Goal: Contribute content: Contribute content

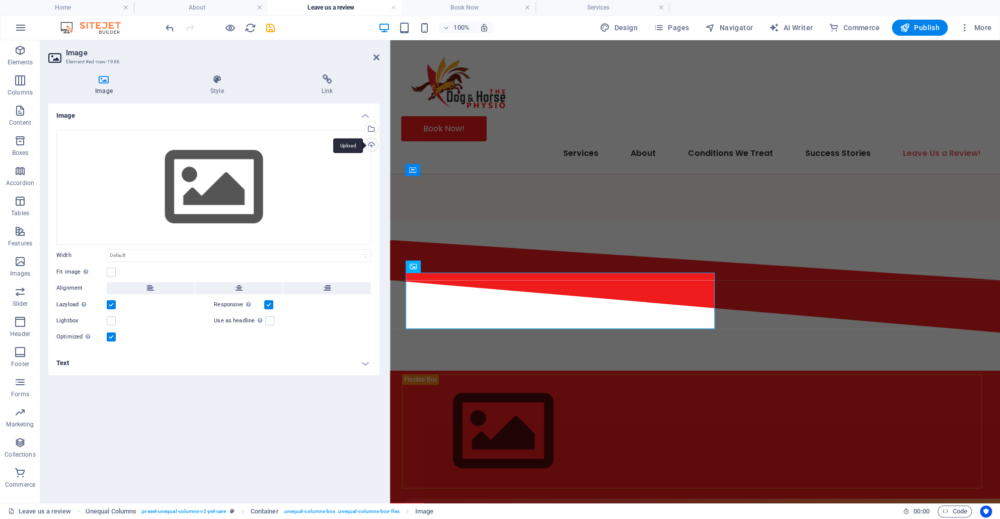
click at [370, 146] on div "Upload" at bounding box center [370, 145] width 15 height 15
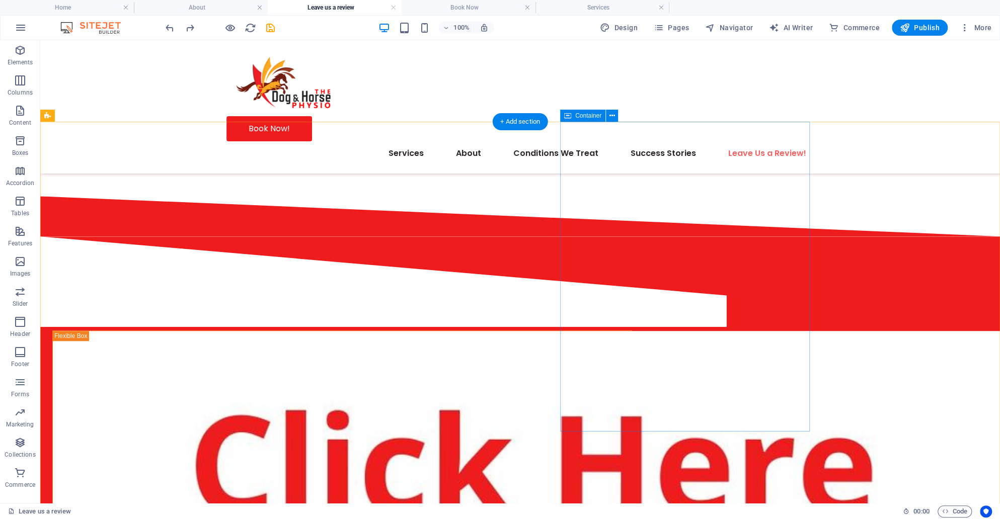
scroll to position [388, 0]
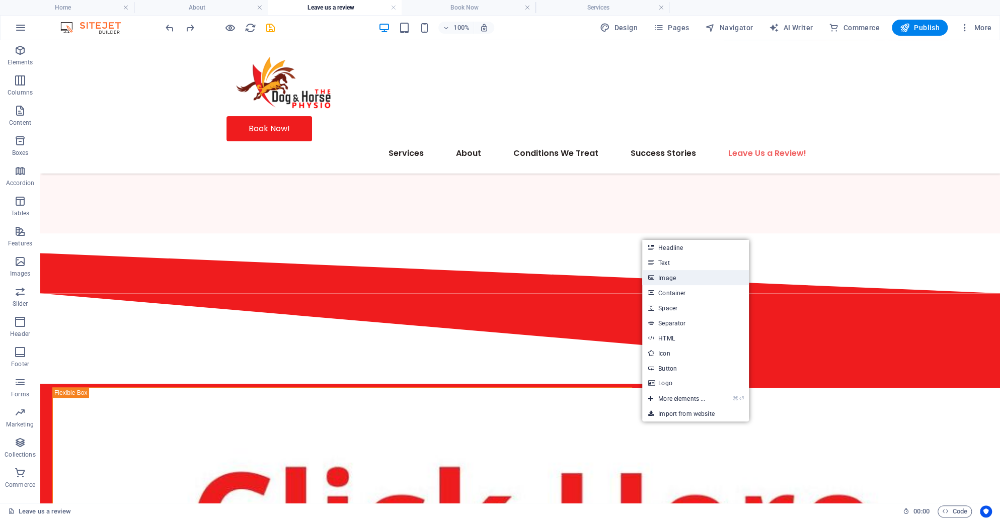
click at [668, 278] on link "Image" at bounding box center [695, 277] width 107 height 15
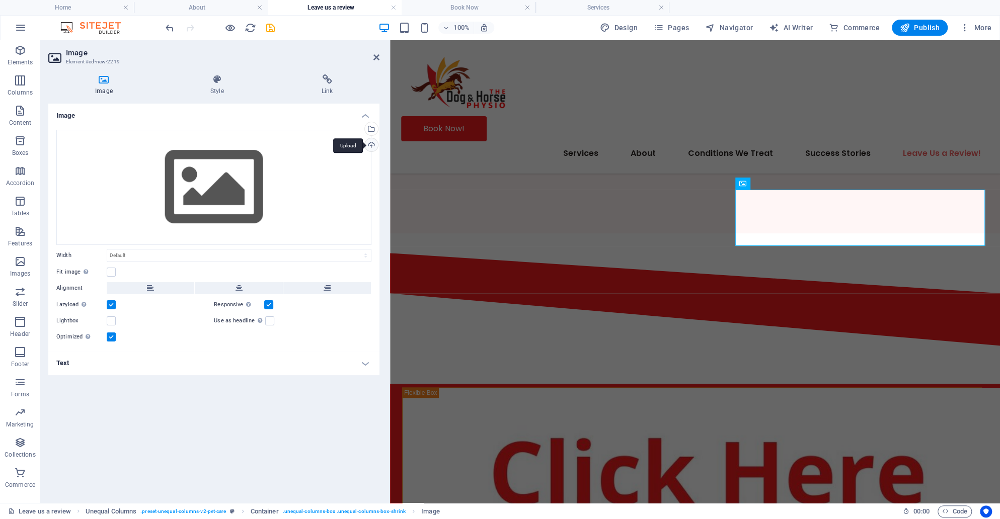
click at [368, 141] on div "Upload" at bounding box center [370, 145] width 15 height 15
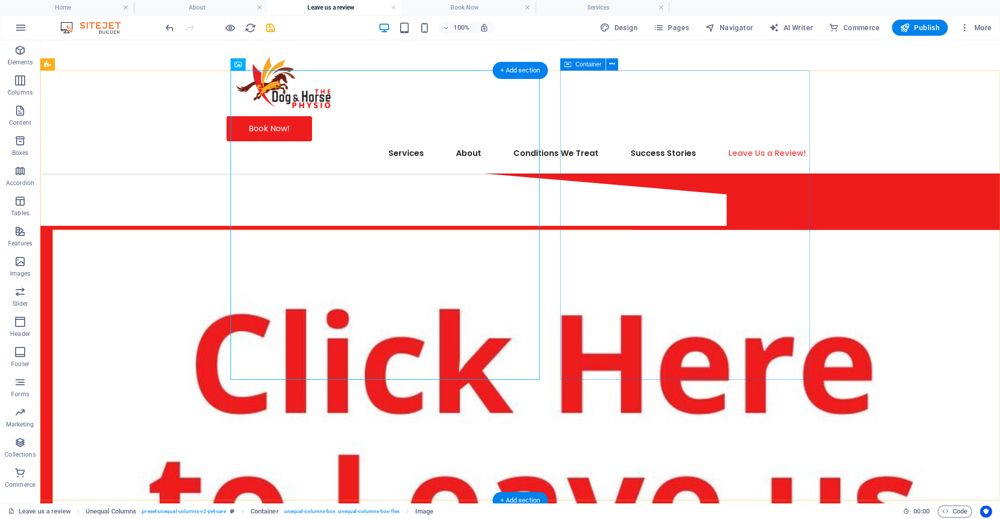
scroll to position [563, 0]
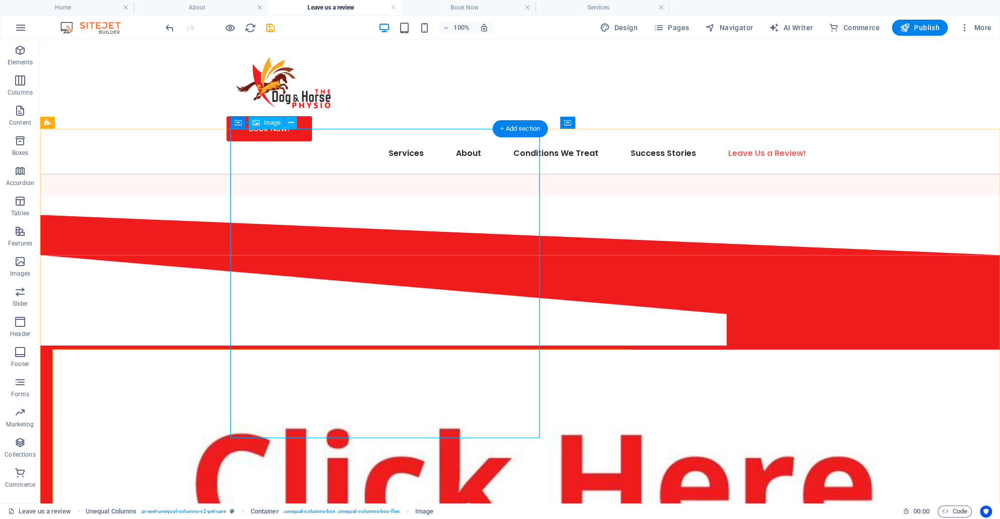
scroll to position [457, 0]
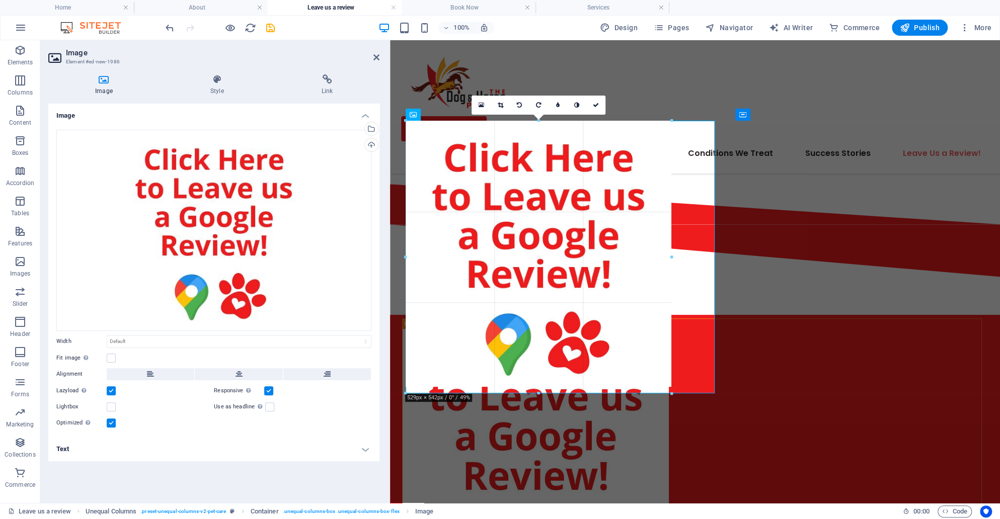
drag, startPoint x: 715, startPoint y: 432, endPoint x: 669, endPoint y: 365, distance: 81.4
type input "528"
select select "px"
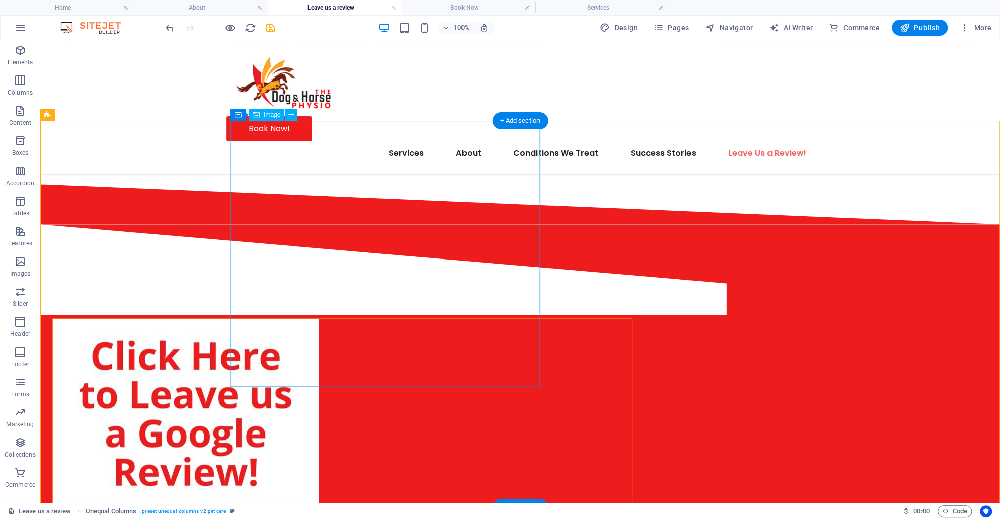
click at [492, 381] on figure at bounding box center [342, 452] width 579 height 266
click at [477, 376] on figure at bounding box center [342, 452] width 579 height 266
click at [485, 360] on figure at bounding box center [342, 452] width 579 height 266
click at [496, 383] on figure at bounding box center [342, 452] width 579 height 266
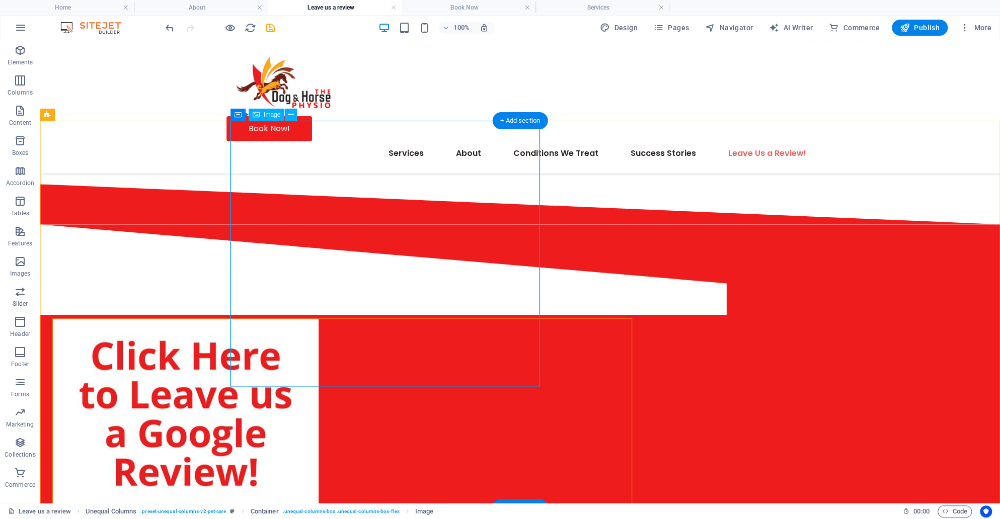
select select "px"
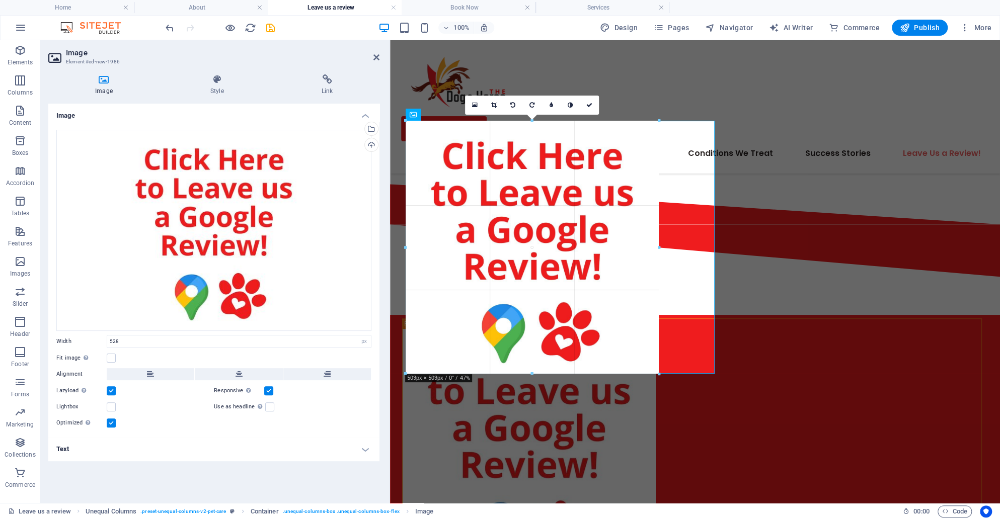
drag, startPoint x: 670, startPoint y: 388, endPoint x: 656, endPoint y: 377, distance: 18.3
type input "503"
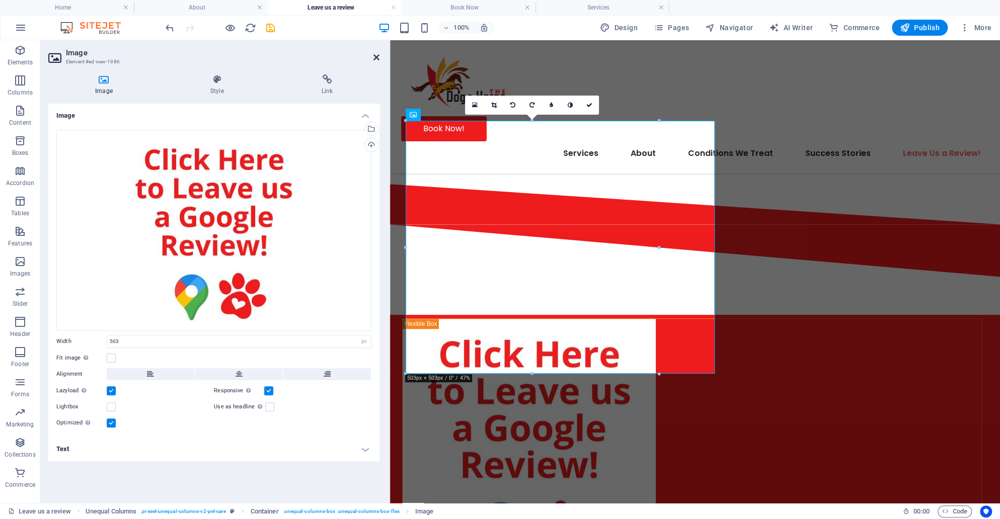
click at [377, 56] on icon at bounding box center [376, 57] width 6 height 8
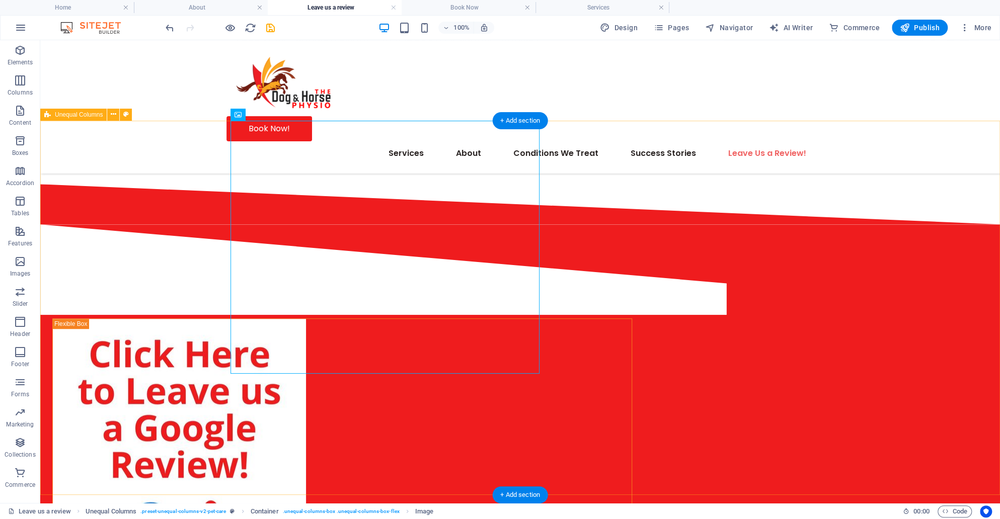
click at [448, 327] on figure at bounding box center [342, 445] width 579 height 253
select select "px"
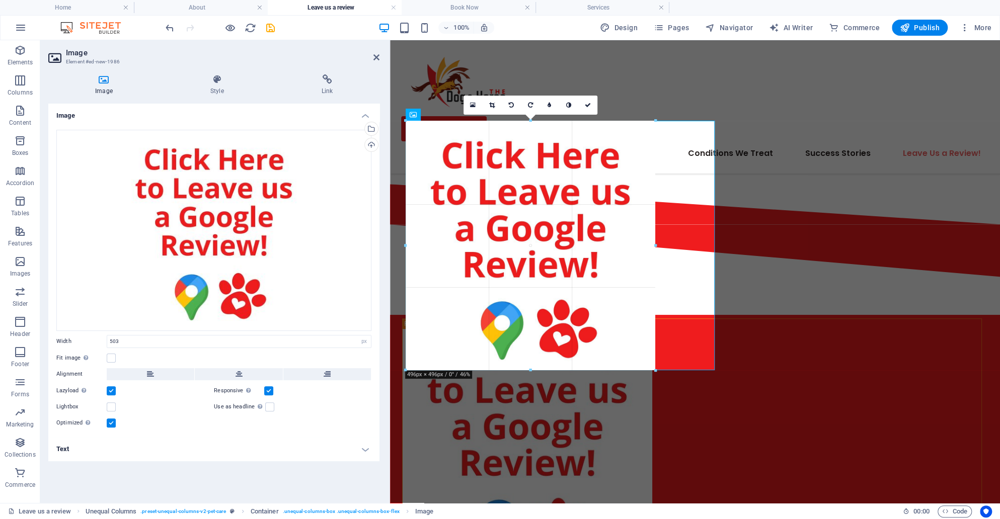
drag, startPoint x: 656, startPoint y: 373, endPoint x: 650, endPoint y: 366, distance: 9.3
type input "496"
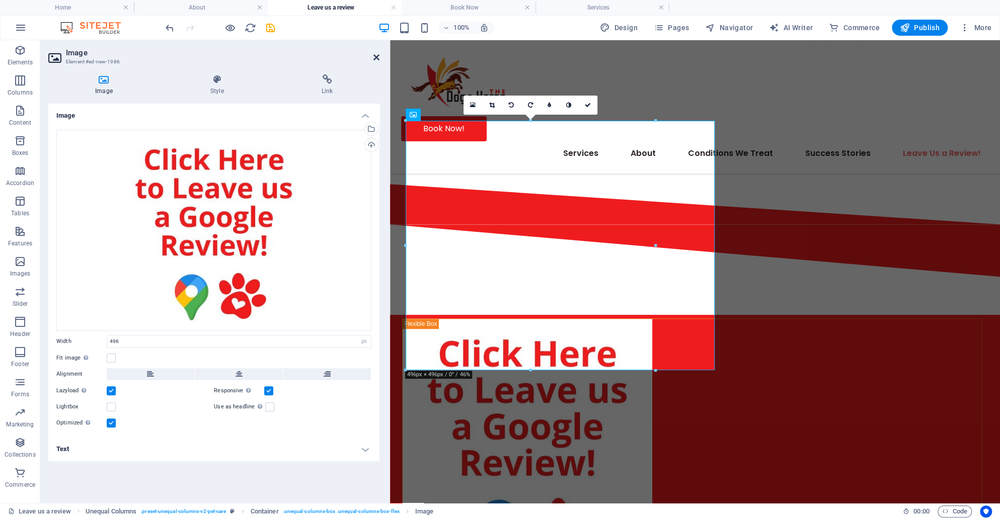
click at [379, 56] on icon at bounding box center [376, 57] width 6 height 8
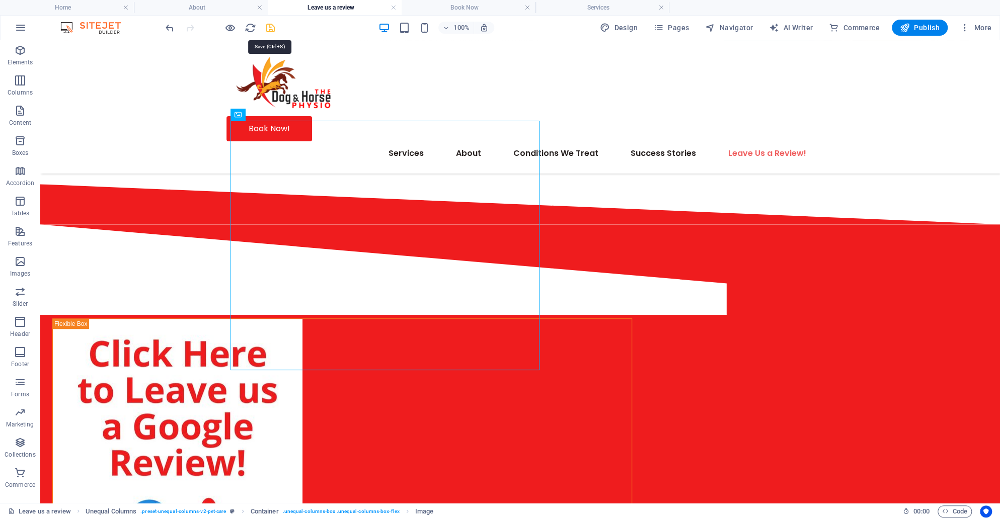
click at [274, 30] on icon "save" at bounding box center [271, 28] width 12 height 12
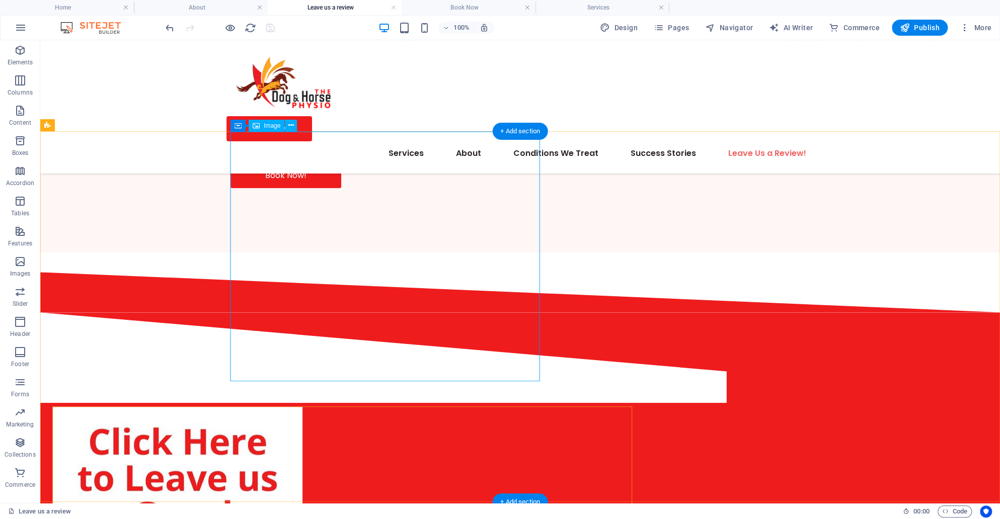
scroll to position [279, 0]
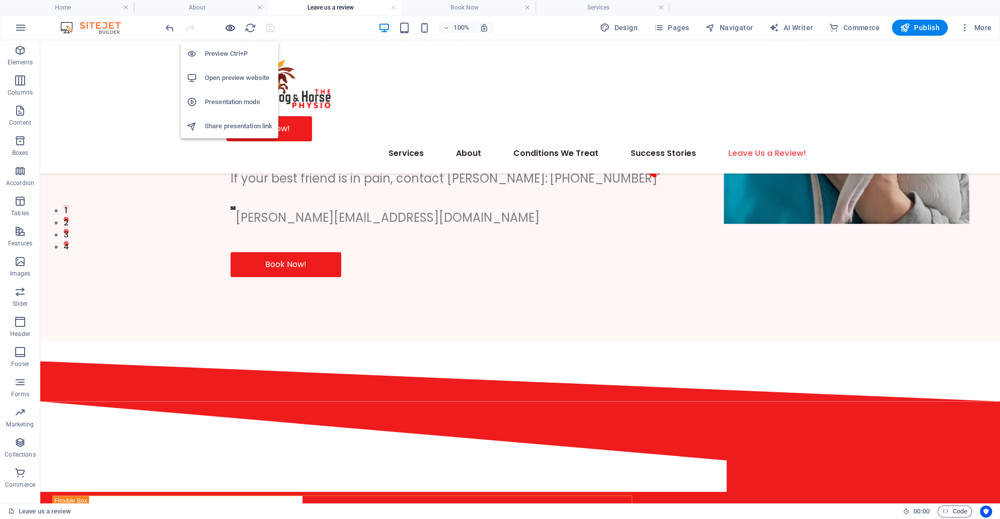
click at [227, 23] on icon "button" at bounding box center [230, 28] width 12 height 12
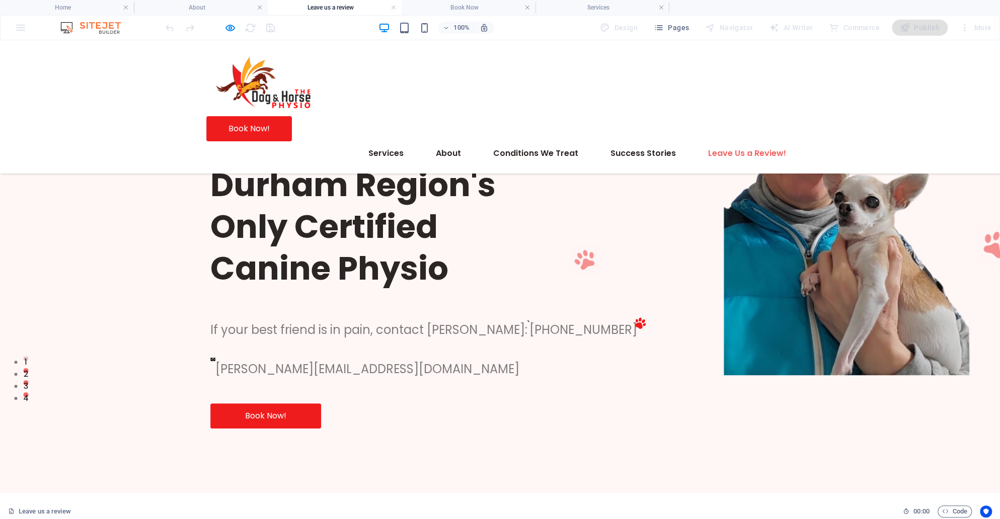
scroll to position [0, 0]
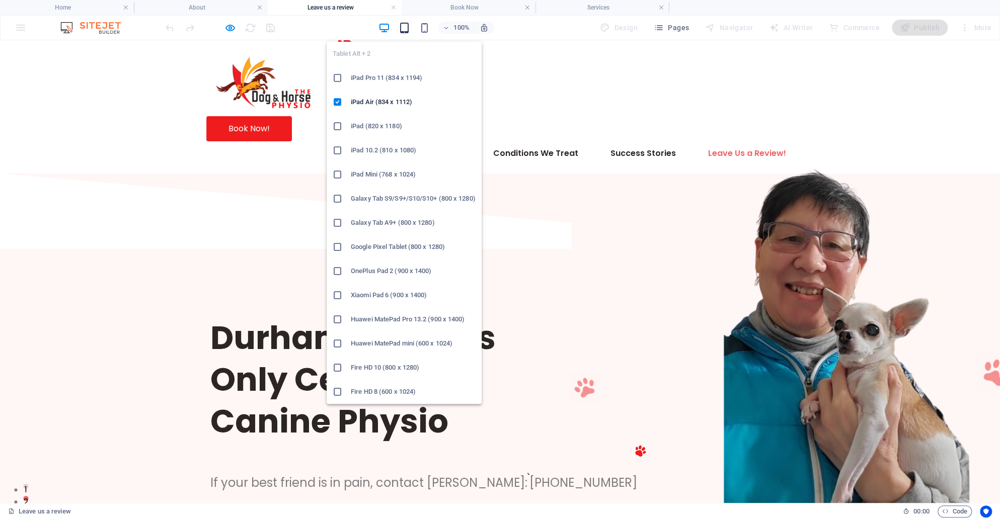
click at [403, 25] on icon "button" at bounding box center [404, 28] width 12 height 12
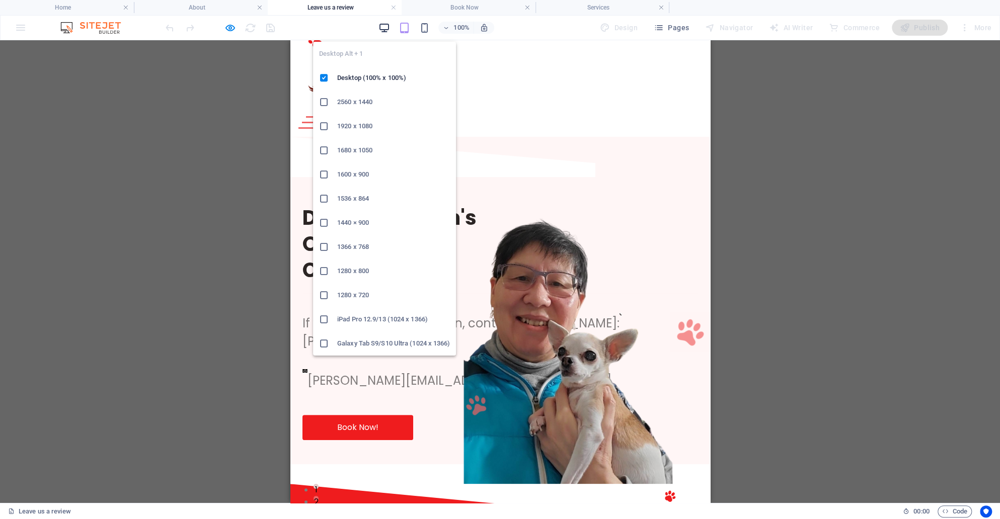
click at [387, 27] on icon "button" at bounding box center [384, 28] width 12 height 12
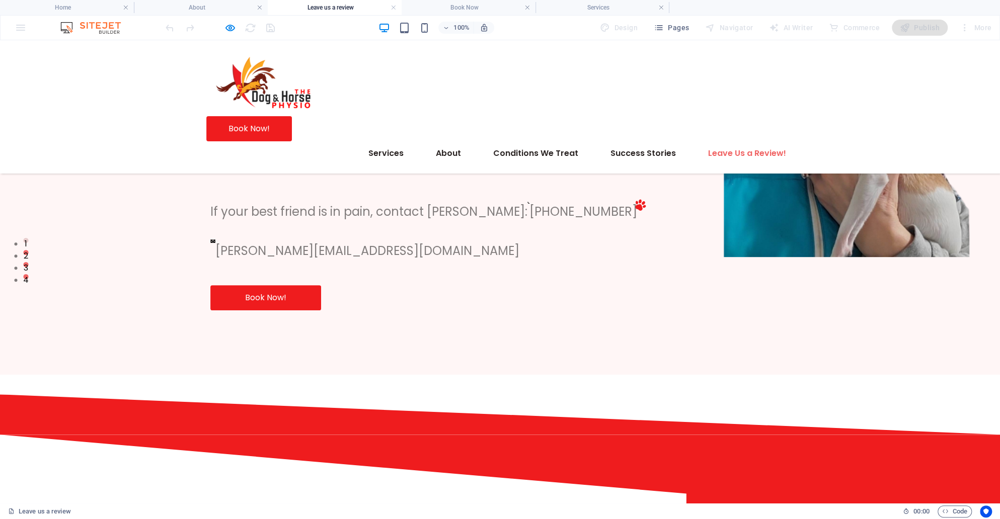
scroll to position [422, 0]
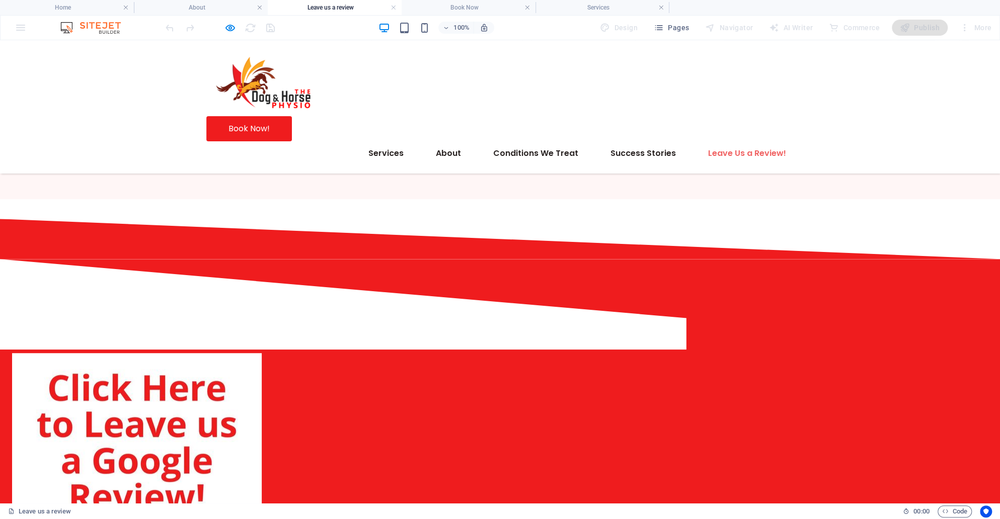
click at [262, 353] on img at bounding box center [137, 478] width 250 height 250
click at [227, 23] on icon "button" at bounding box center [230, 28] width 12 height 12
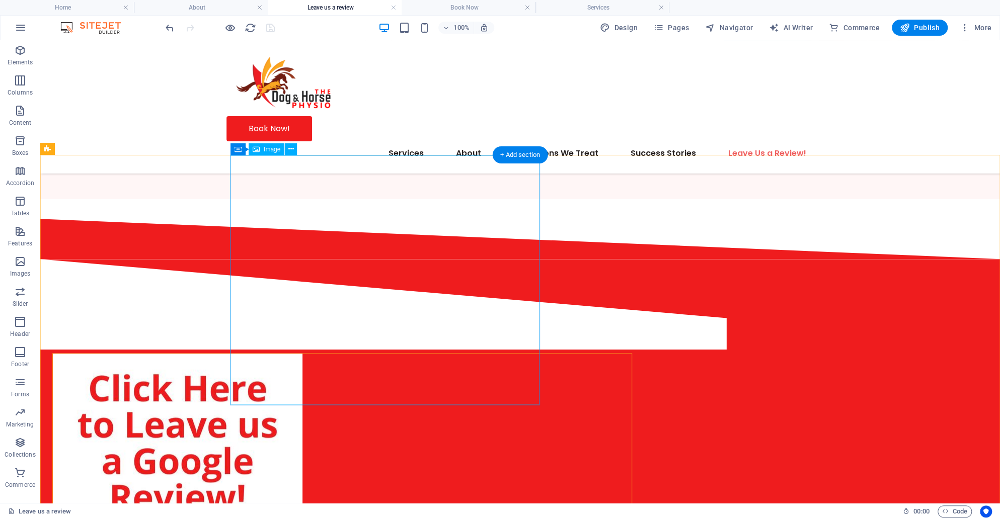
click at [471, 361] on figure at bounding box center [342, 479] width 579 height 250
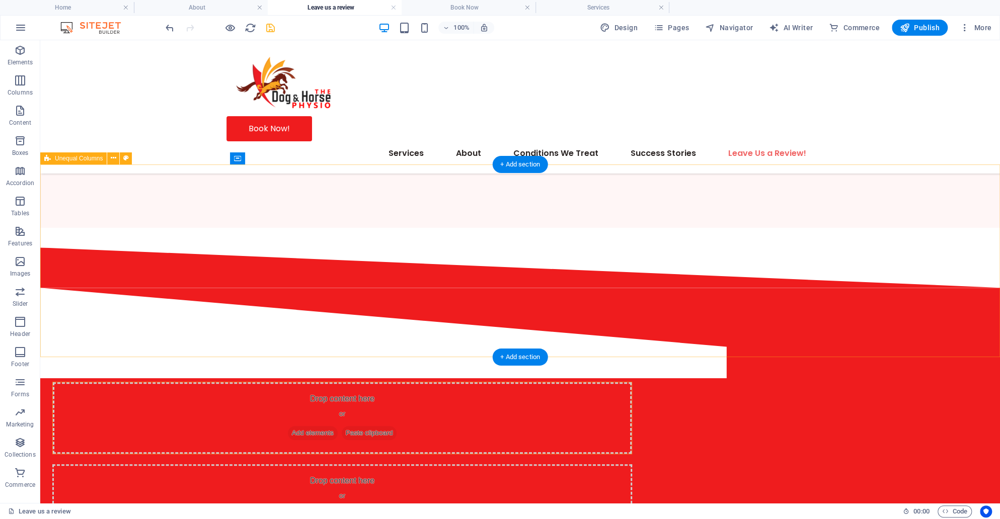
scroll to position [276, 0]
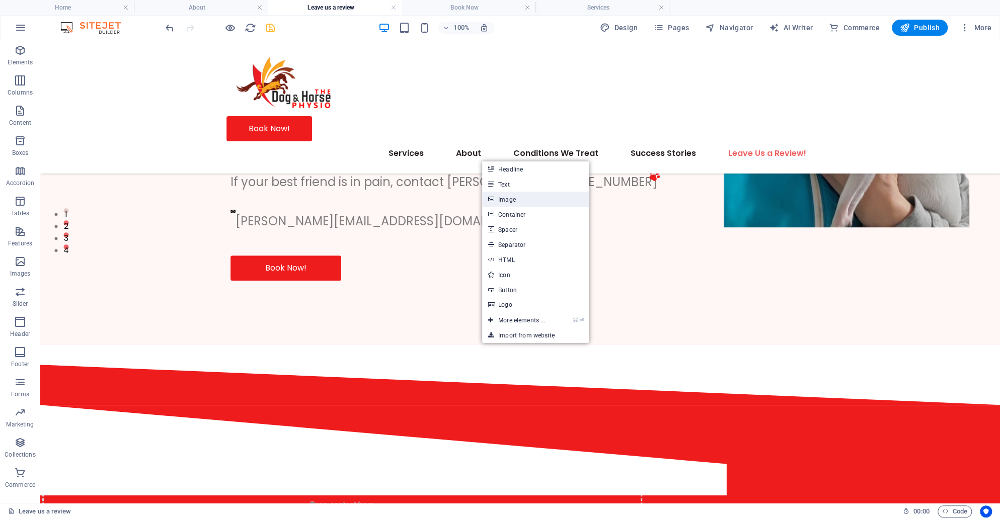
click at [526, 203] on link "Image" at bounding box center [535, 199] width 107 height 15
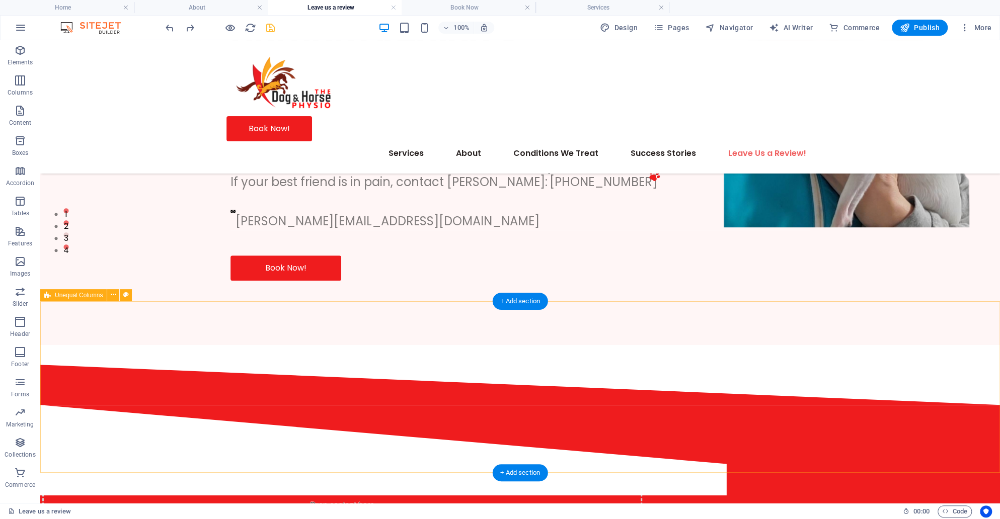
click at [25, 82] on icon "button" at bounding box center [20, 80] width 12 height 12
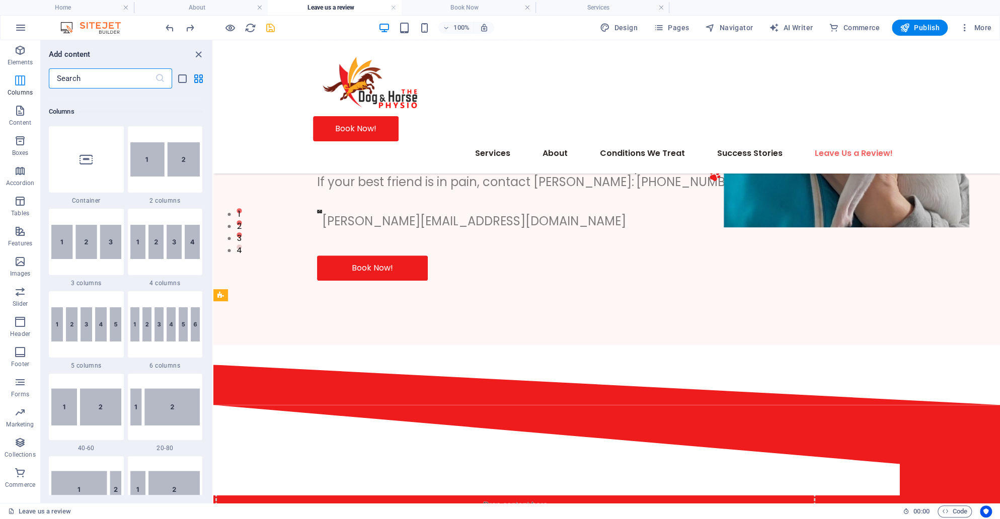
scroll to position [391, 0]
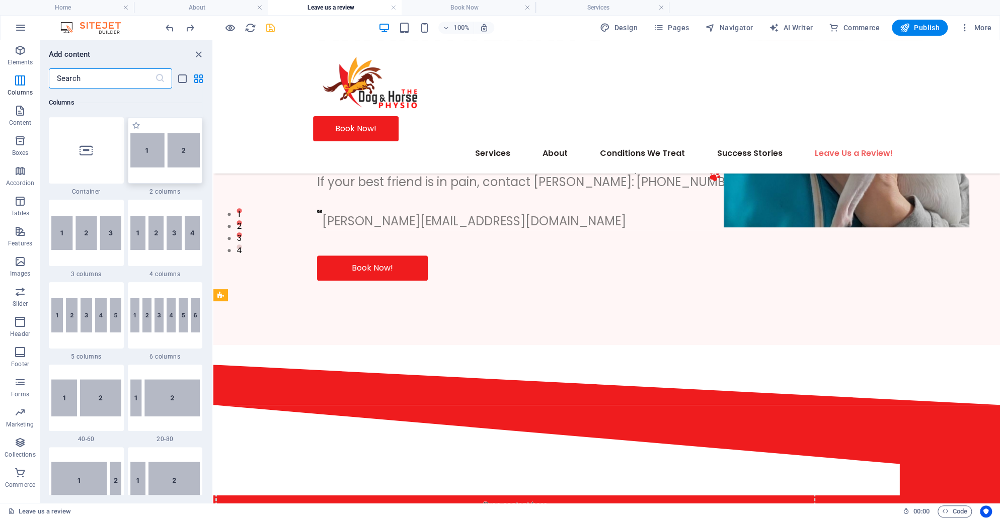
click at [163, 169] on div at bounding box center [165, 150] width 75 height 66
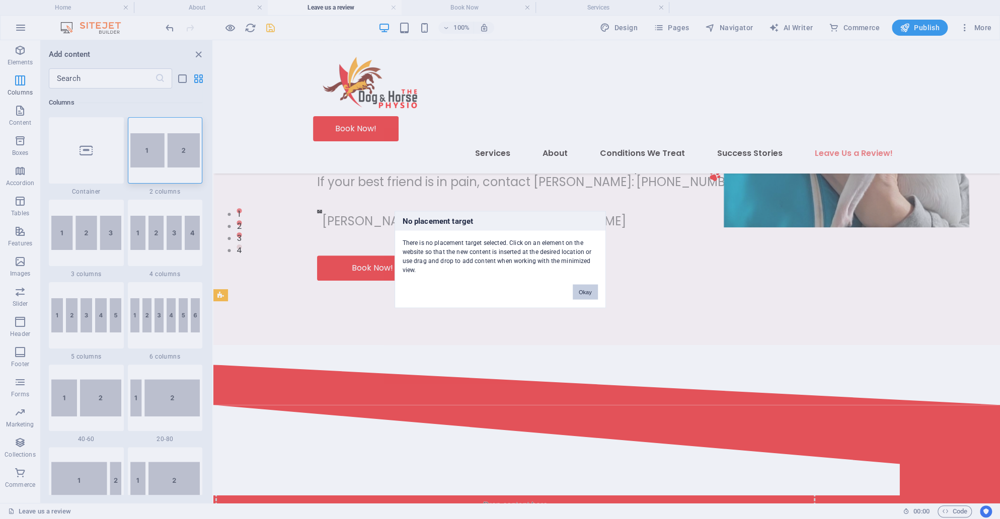
click at [591, 288] on button "Okay" at bounding box center [585, 292] width 25 height 15
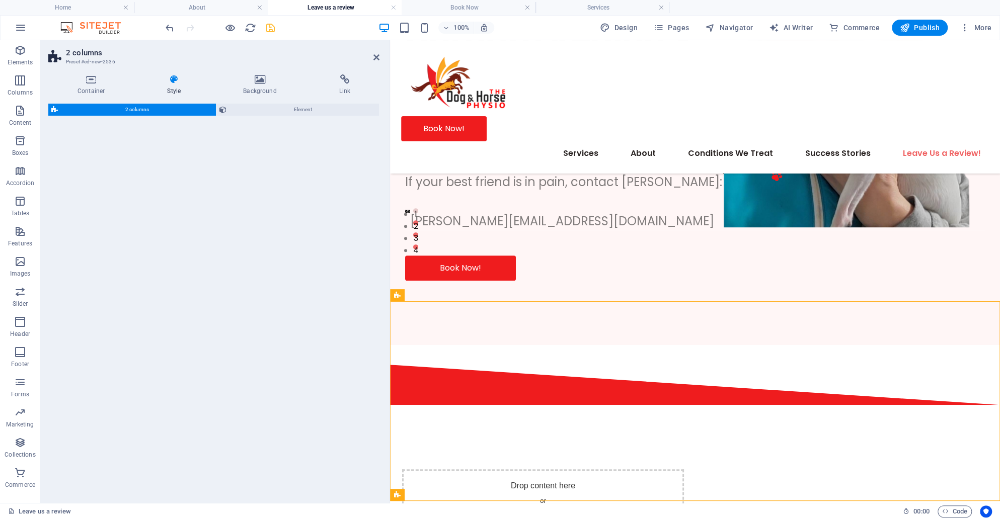
select select "rem"
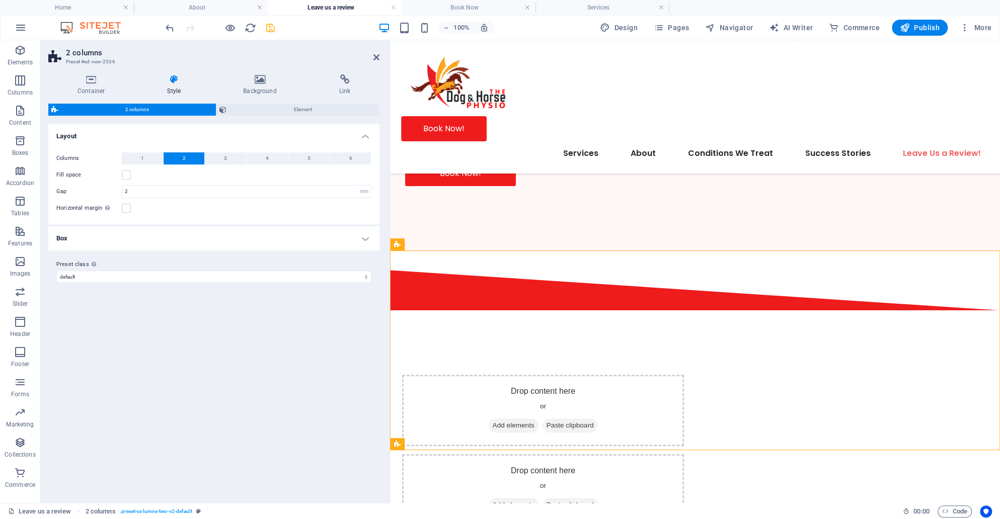
scroll to position [388, 0]
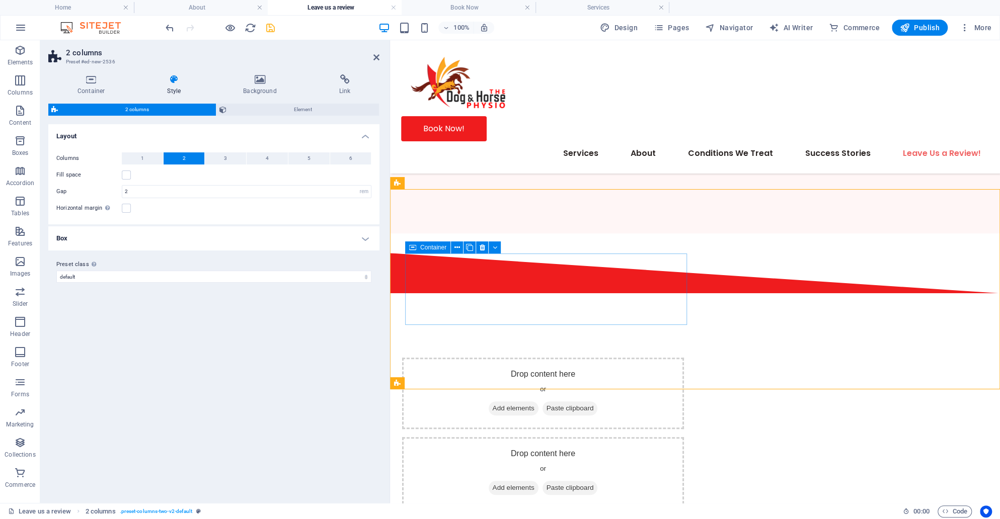
click at [512, 402] on span "Add elements" at bounding box center [514, 409] width 50 height 14
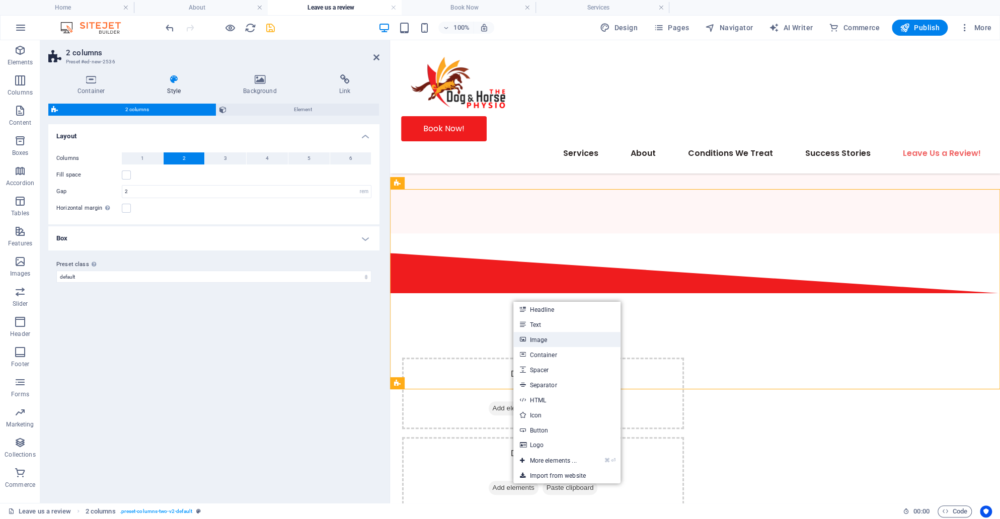
click at [533, 335] on link "Image" at bounding box center [566, 339] width 107 height 15
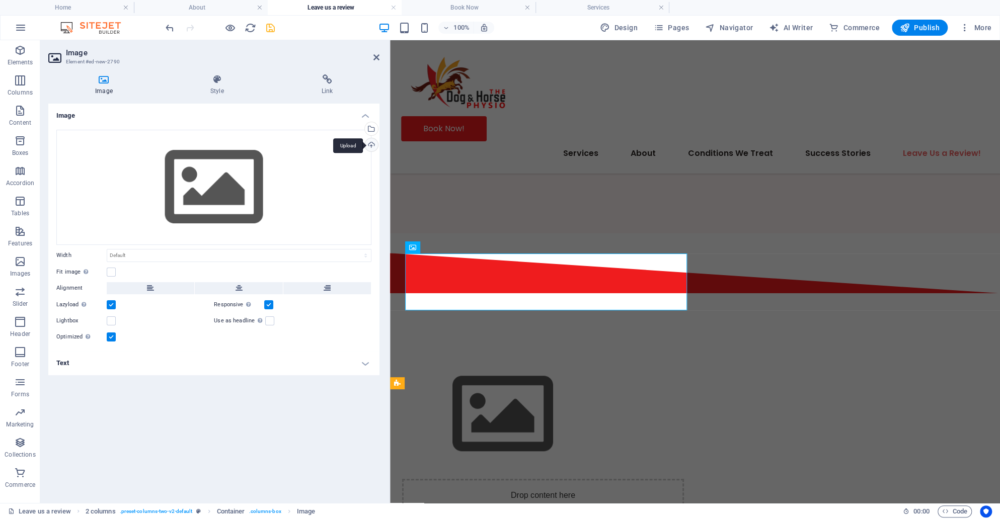
click at [369, 141] on div "Upload" at bounding box center [370, 145] width 15 height 15
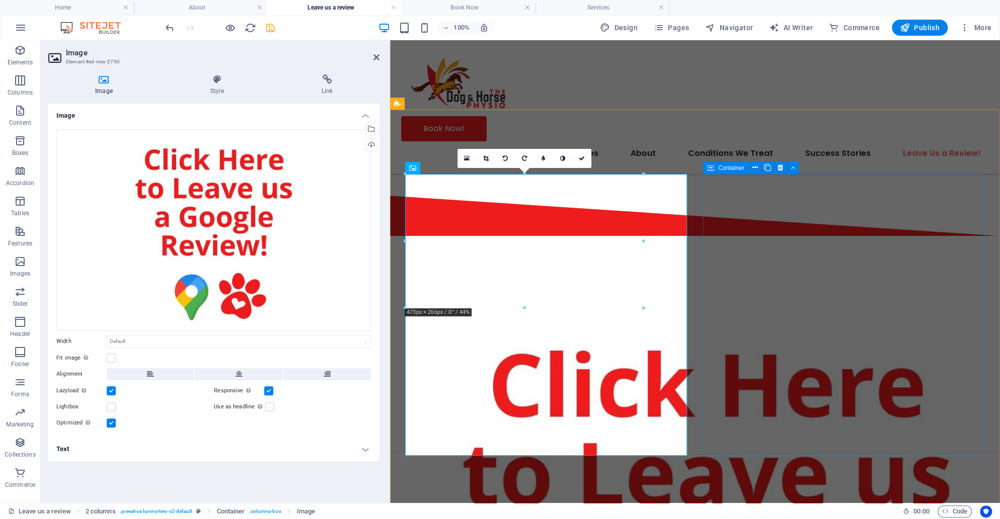
scroll to position [468, 0]
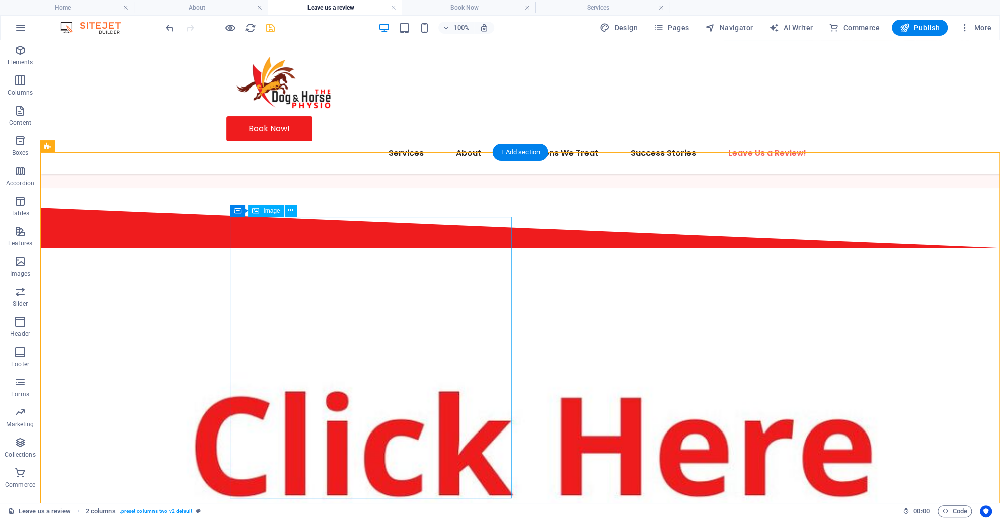
scroll to position [417, 0]
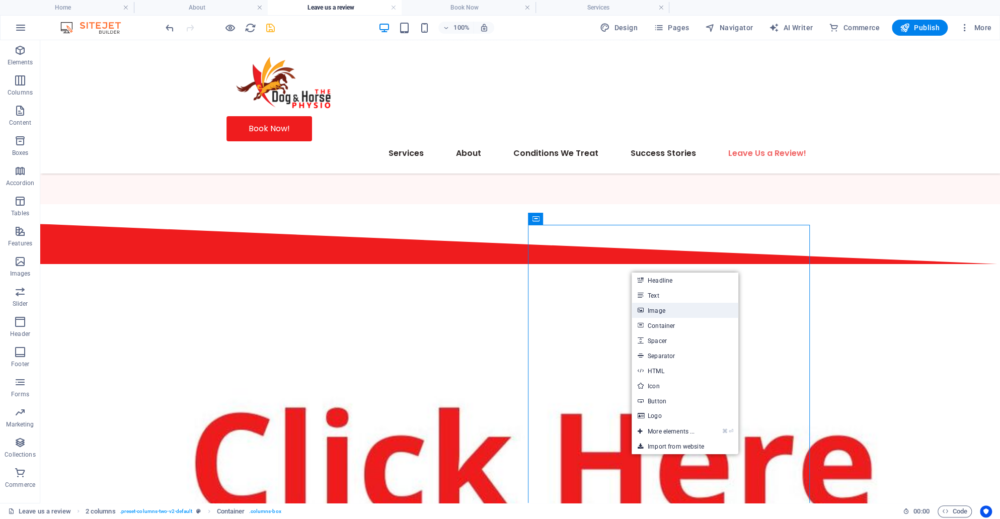
click at [662, 311] on link "Image" at bounding box center [685, 310] width 107 height 15
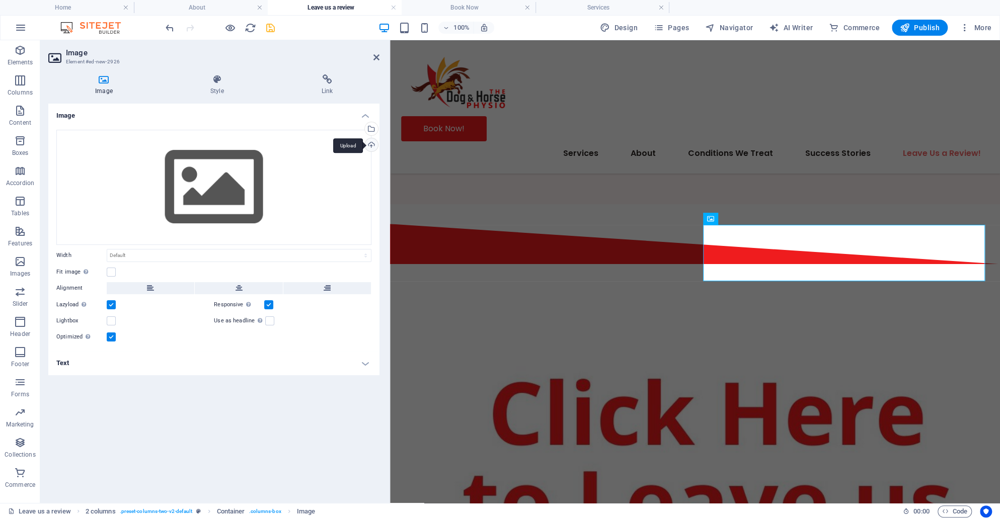
click at [373, 149] on div "Upload" at bounding box center [370, 145] width 15 height 15
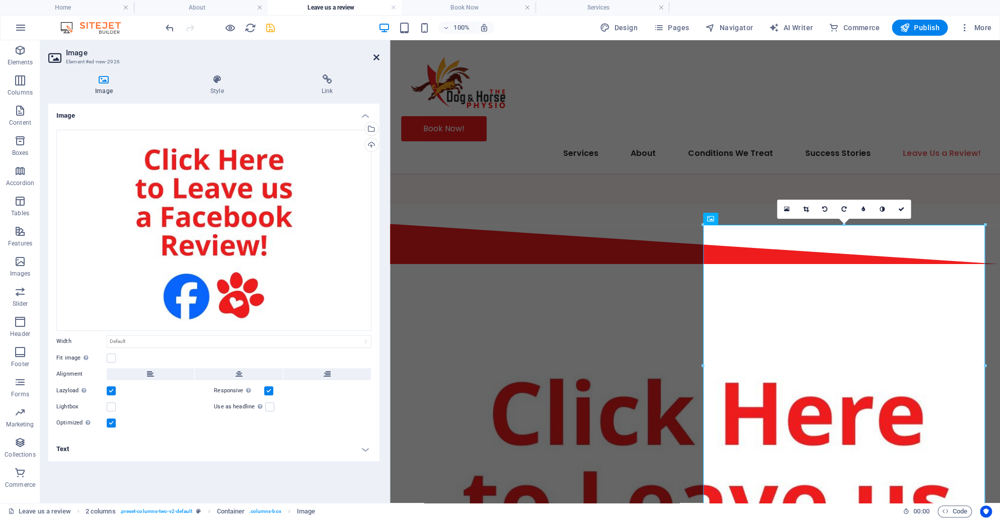
click at [374, 57] on icon at bounding box center [376, 57] width 6 height 8
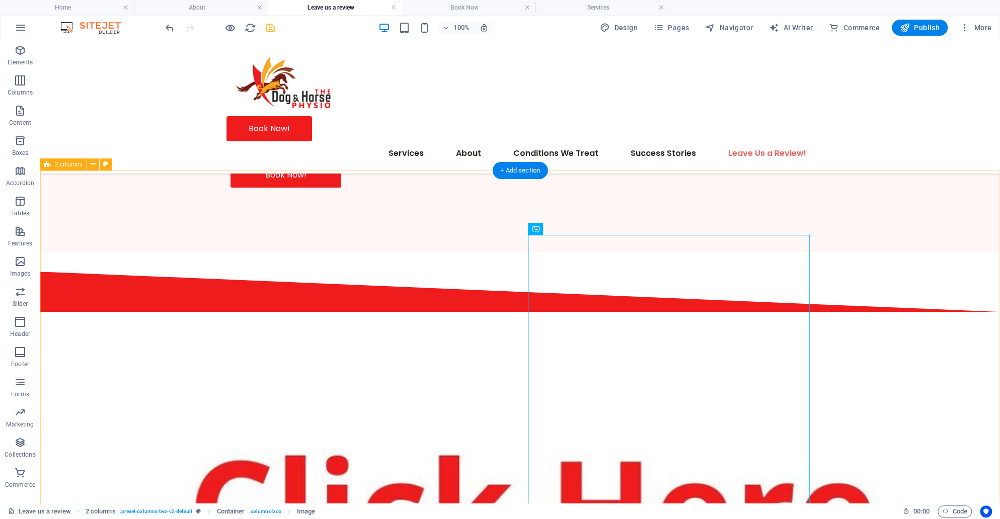
scroll to position [355, 0]
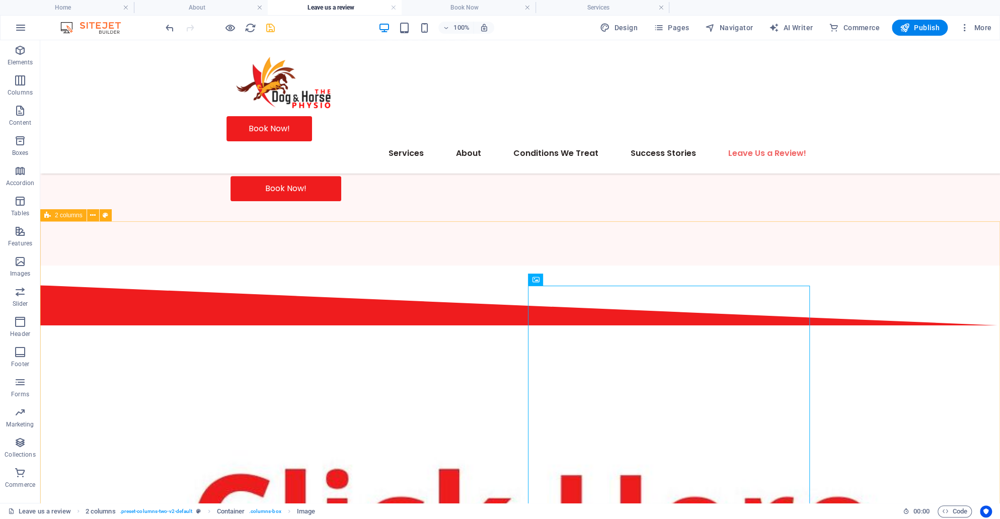
click at [59, 217] on span "2 columns" at bounding box center [69, 215] width 28 height 6
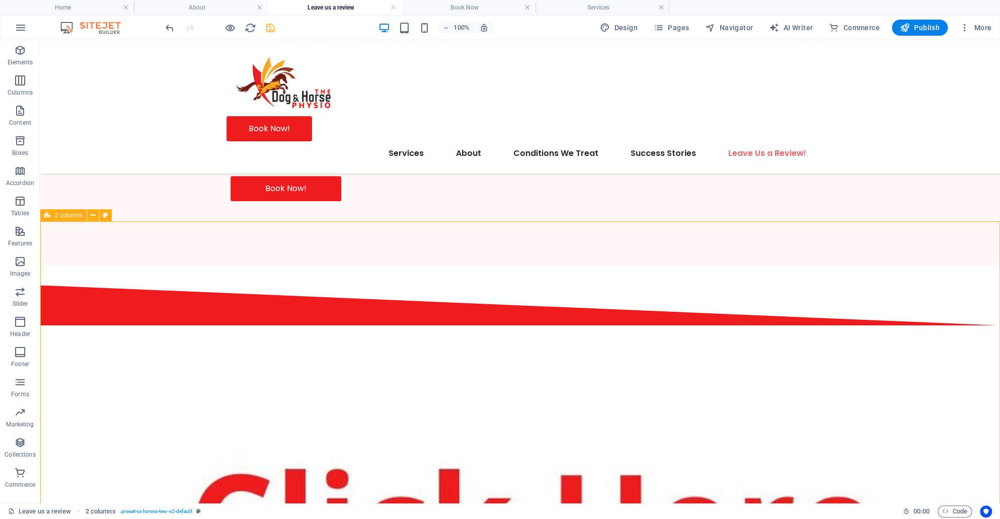
click at [59, 217] on span "2 columns" at bounding box center [69, 215] width 28 height 6
select select "rem"
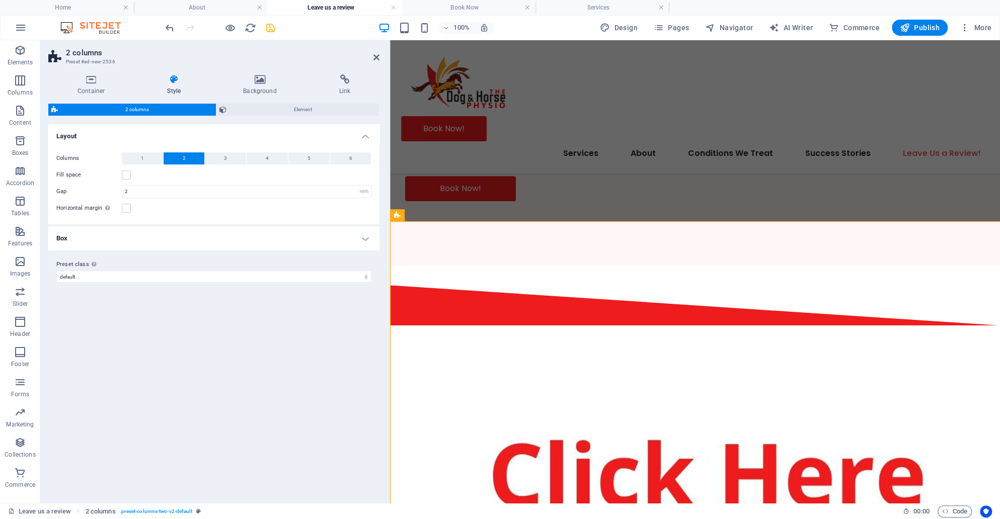
click at [59, 217] on div "Columns 1 2 3 4 5 6 Fill space Gap 2 px rem % vw vh Horizontal margin Only if t…" at bounding box center [213, 183] width 335 height 82
click at [257, 85] on h4 "Background" at bounding box center [262, 84] width 96 height 21
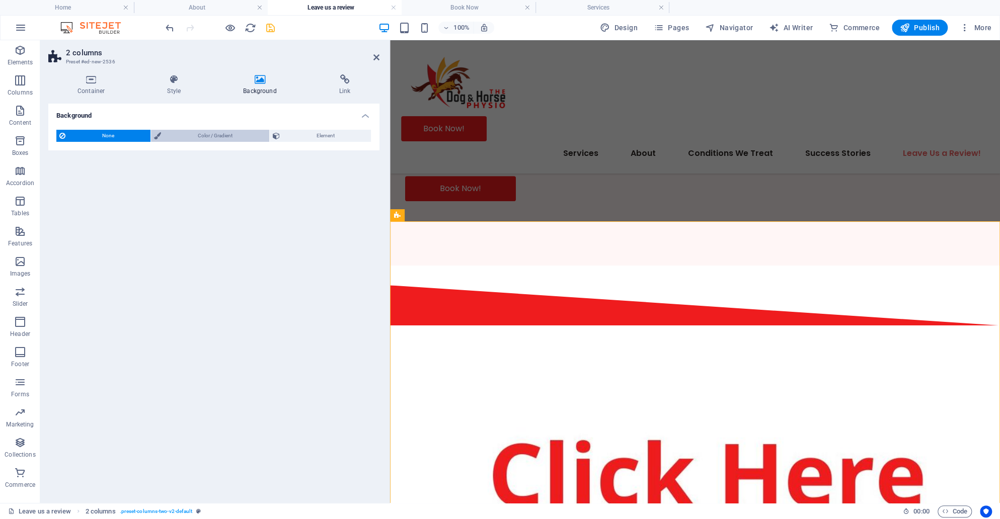
click at [194, 134] on span "Color / Gradient" at bounding box center [215, 136] width 102 height 12
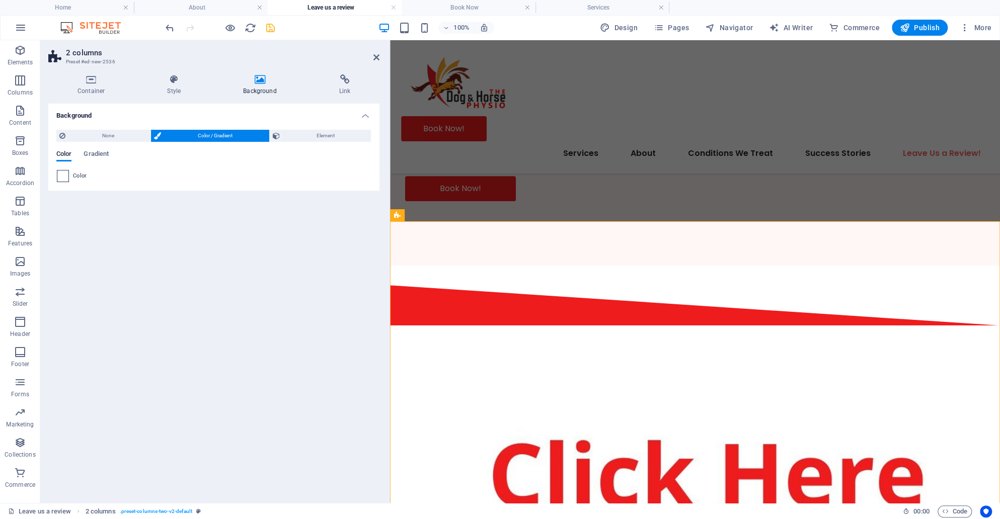
click at [65, 178] on span at bounding box center [62, 176] width 11 height 11
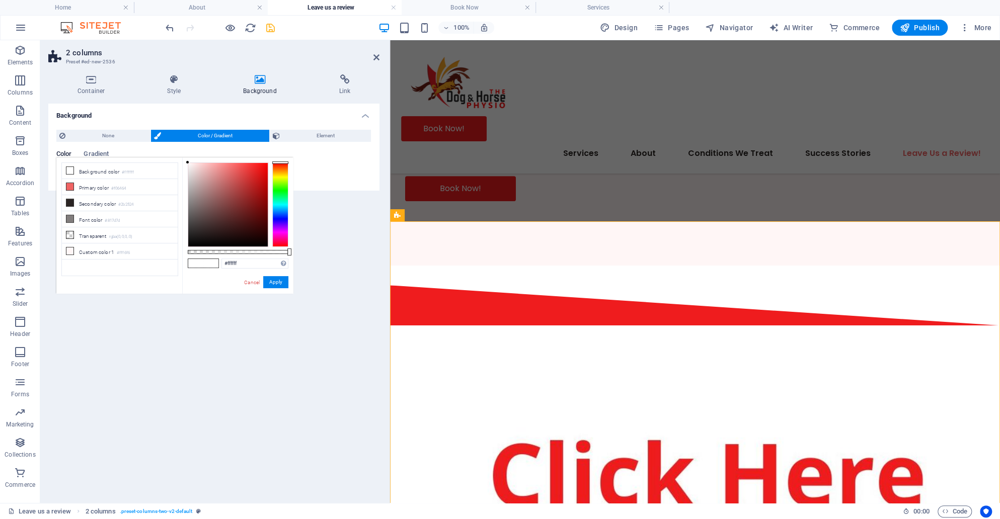
click at [255, 269] on div "#ffffff Supported formats #0852ed rgb(8, 82, 237) rgba(8, 82, 237, 90%) hsv(221…" at bounding box center [237, 299] width 111 height 282
click at [254, 266] on input "#ffffff" at bounding box center [254, 264] width 67 height 10
paste input "ef1c1e"
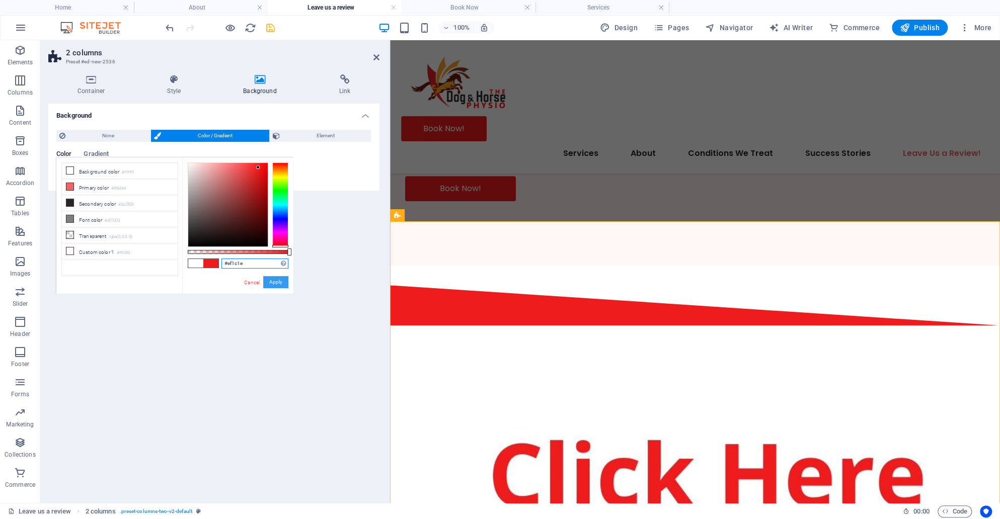
type input "#ef1c1e"
click at [279, 284] on button "Apply" at bounding box center [275, 282] width 25 height 12
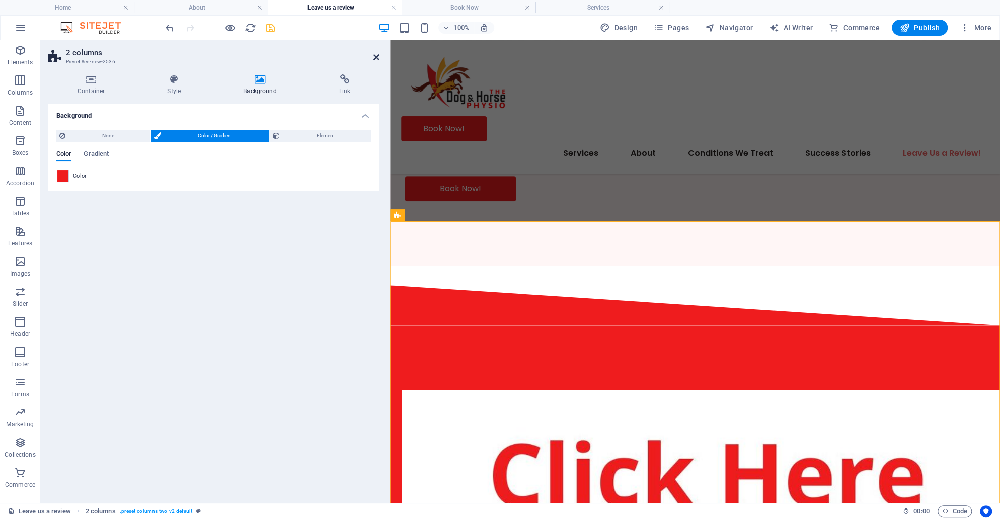
click at [379, 56] on icon at bounding box center [376, 57] width 6 height 8
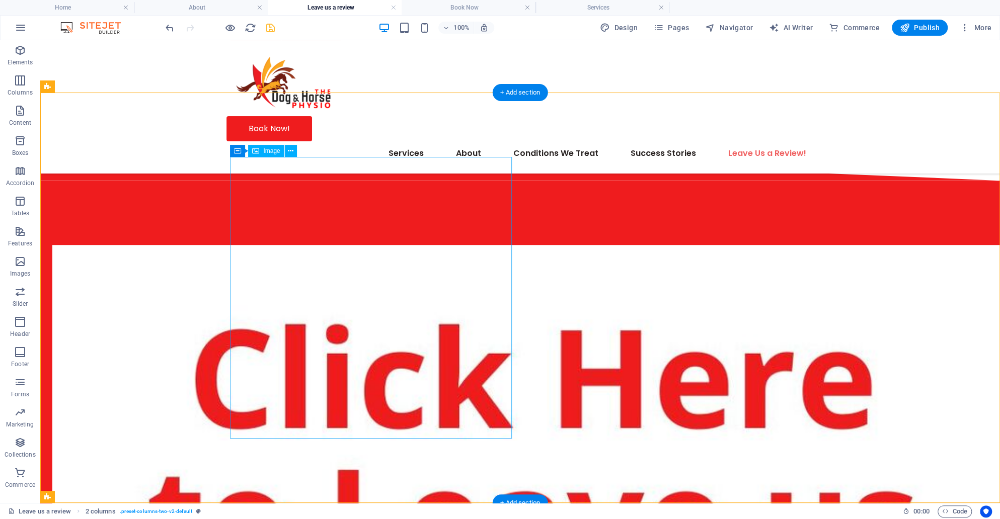
scroll to position [693, 0]
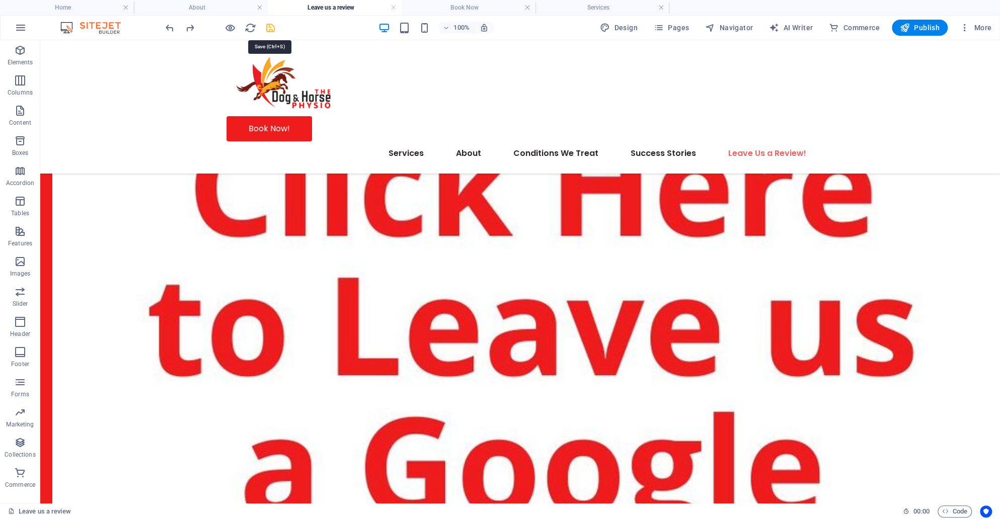
click at [270, 29] on icon "save" at bounding box center [271, 28] width 12 height 12
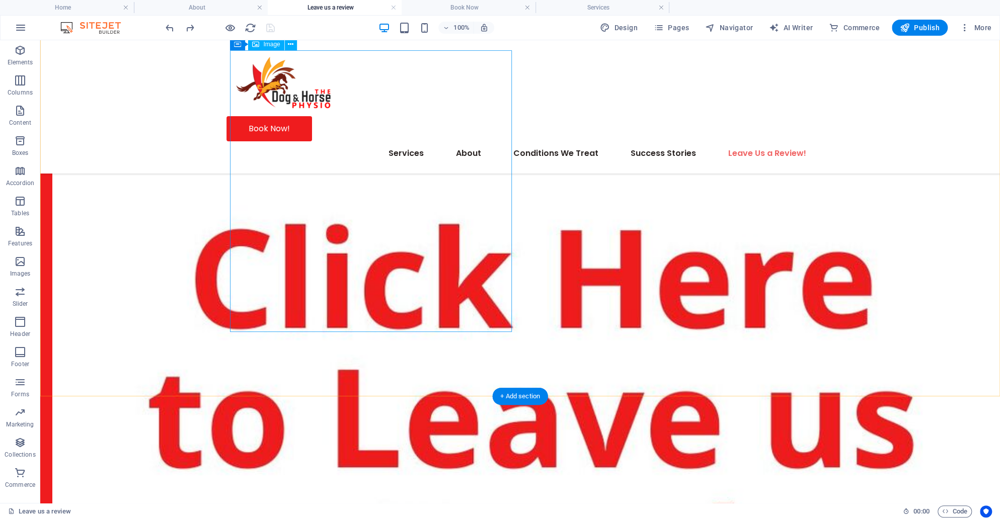
scroll to position [603, 0]
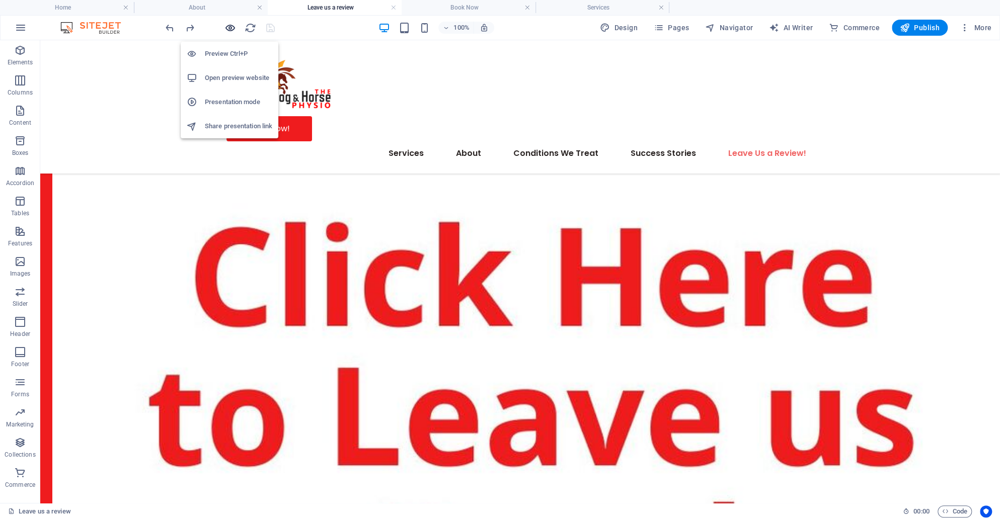
click at [227, 27] on icon "button" at bounding box center [230, 28] width 12 height 12
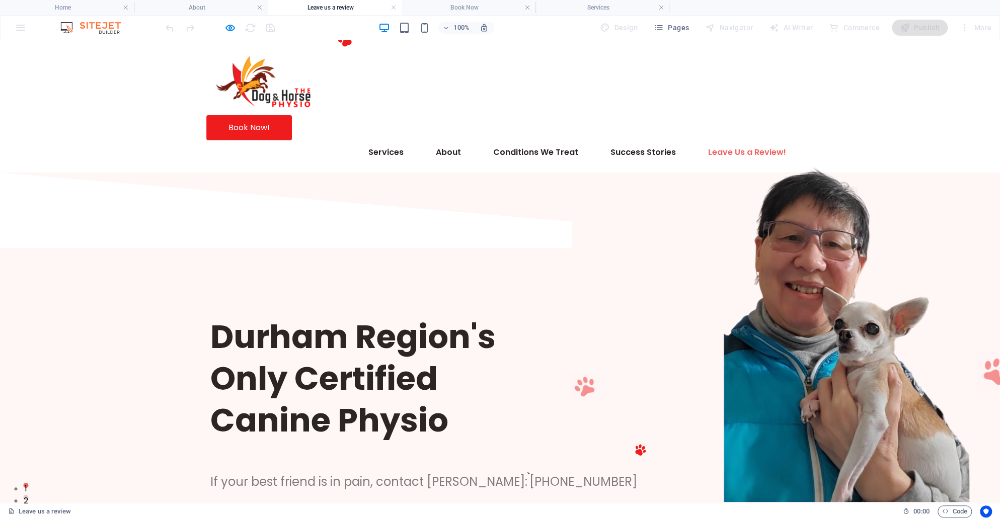
scroll to position [0, 0]
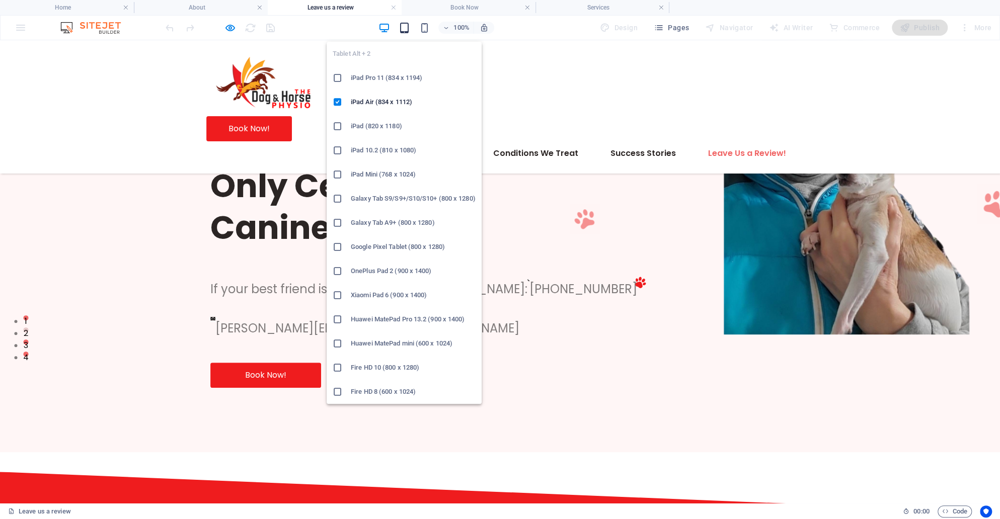
click at [404, 26] on icon "button" at bounding box center [404, 28] width 12 height 12
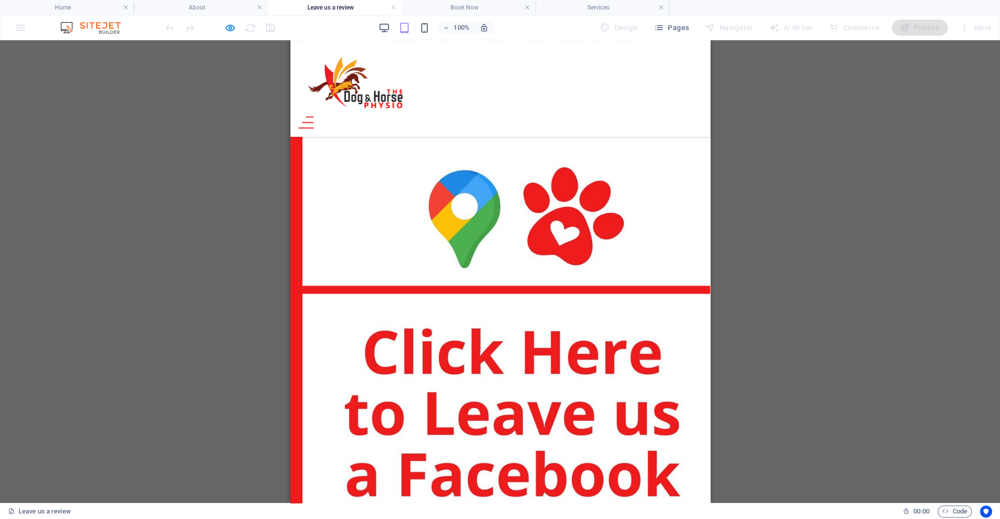
scroll to position [787, 0]
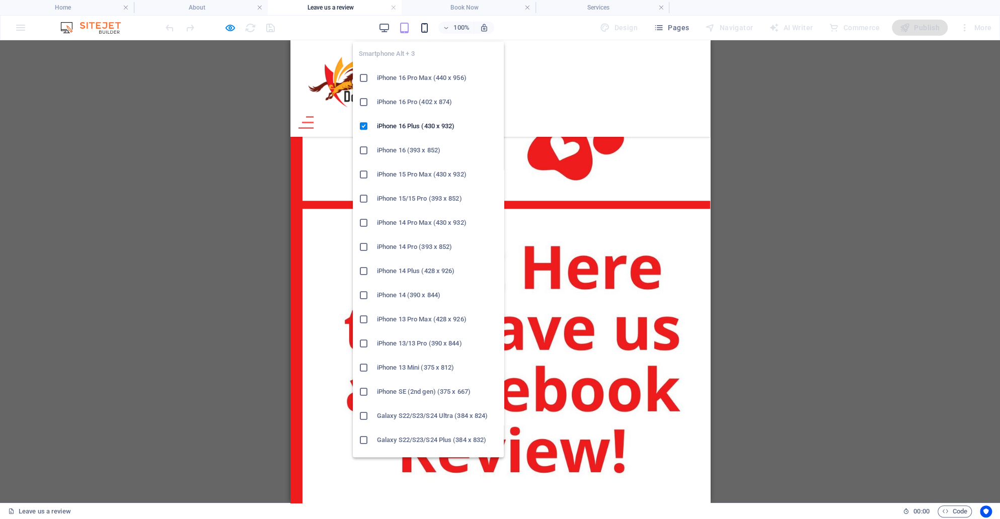
click at [426, 24] on icon "button" at bounding box center [424, 28] width 12 height 12
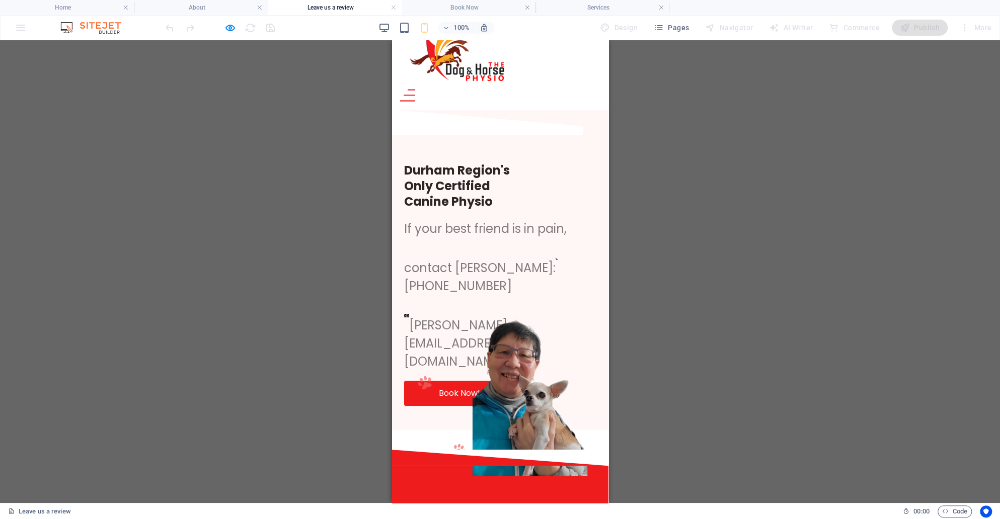
scroll to position [0, 0]
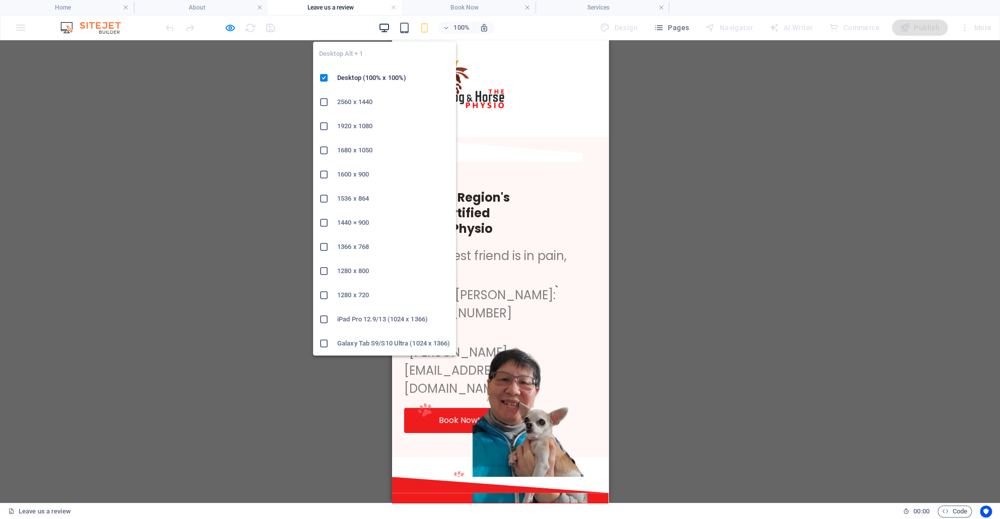
click at [389, 29] on icon "button" at bounding box center [384, 28] width 12 height 12
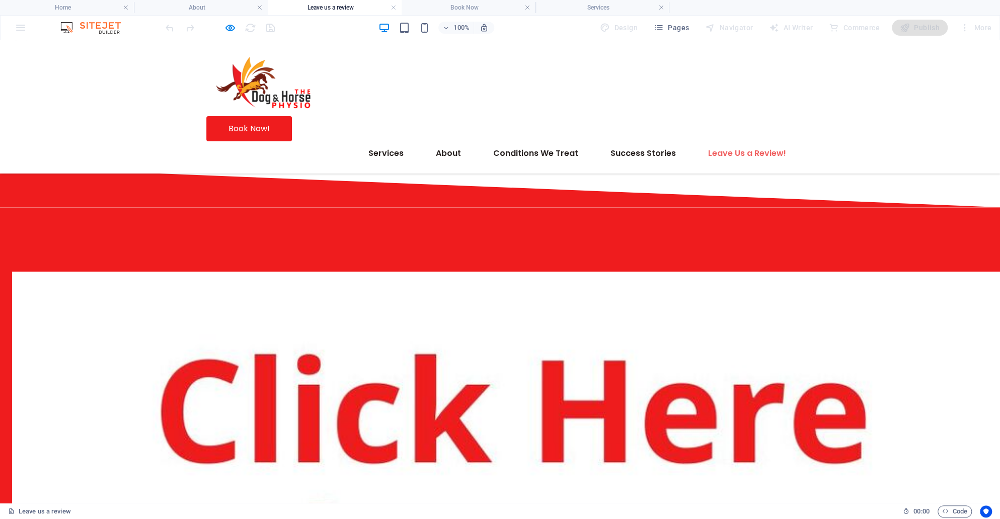
scroll to position [452, 0]
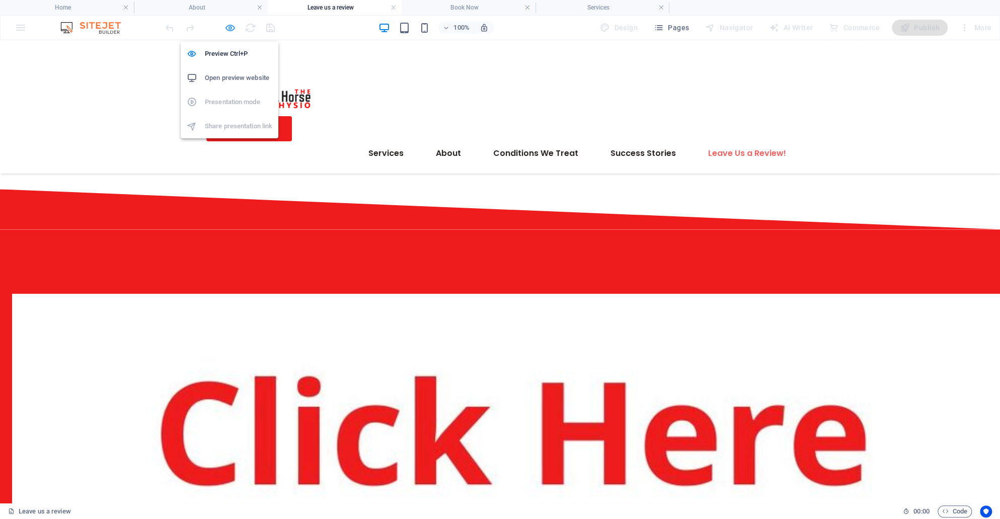
click at [227, 30] on icon "button" at bounding box center [230, 28] width 12 height 12
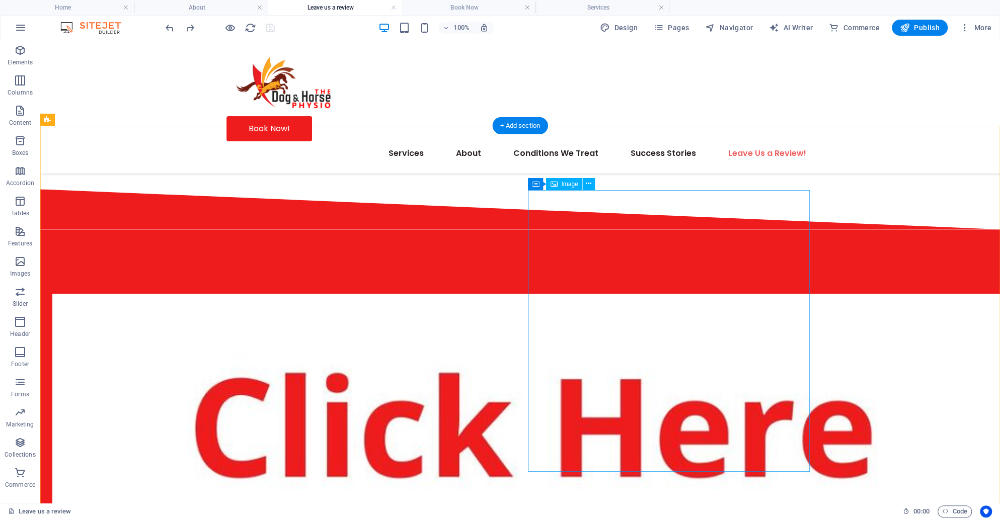
click at [589, 184] on icon at bounding box center [589, 184] width 6 height 11
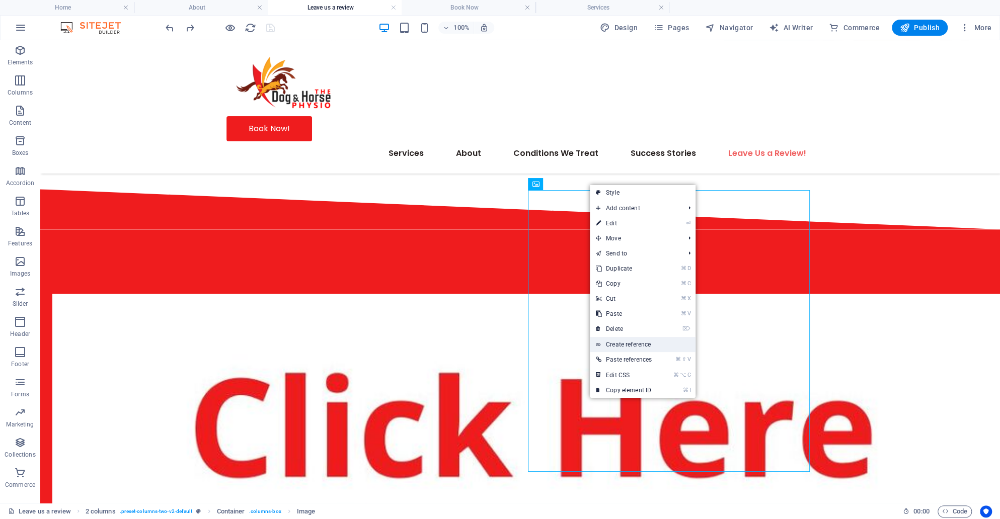
click at [635, 343] on link "Create reference" at bounding box center [643, 344] width 106 height 15
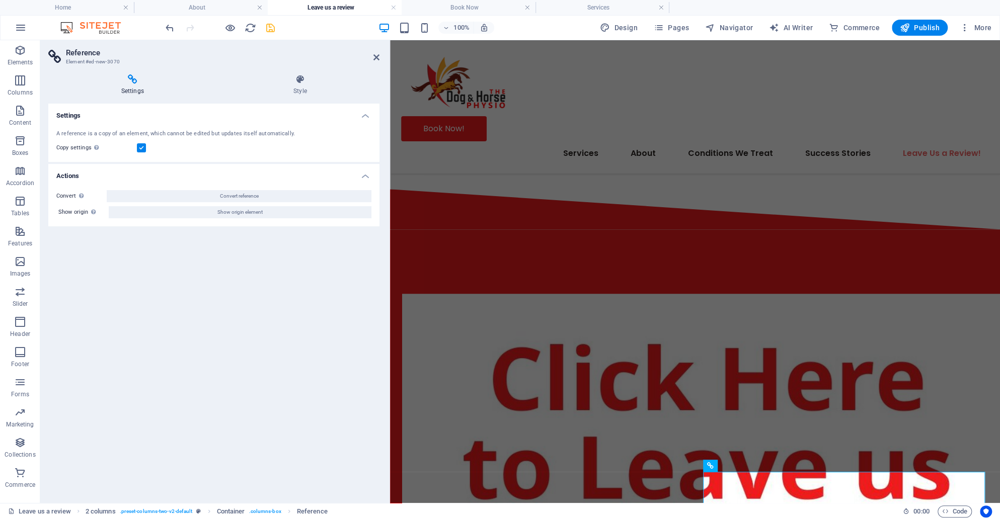
click at [379, 51] on h2 "Reference" at bounding box center [223, 52] width 314 height 9
click at [374, 60] on icon at bounding box center [376, 57] width 6 height 8
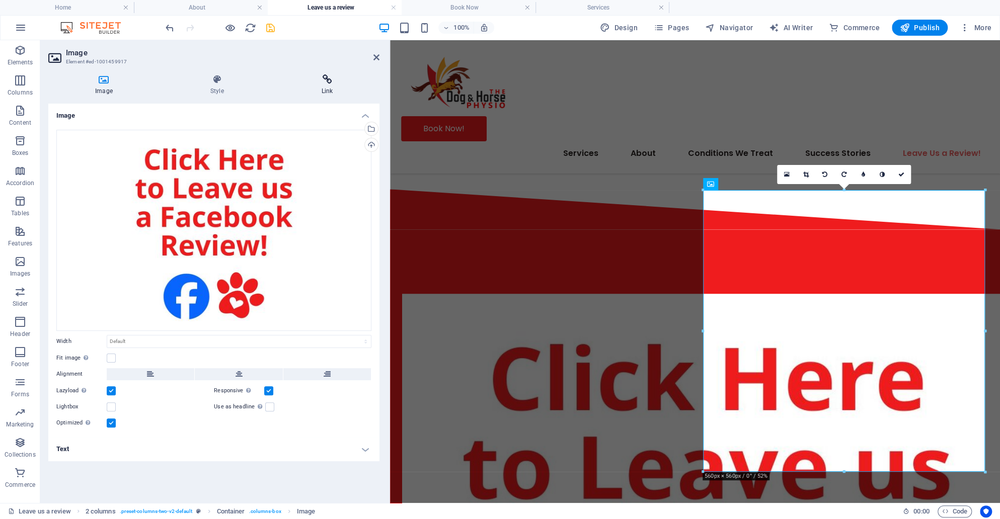
click at [327, 78] on icon at bounding box center [327, 79] width 105 height 10
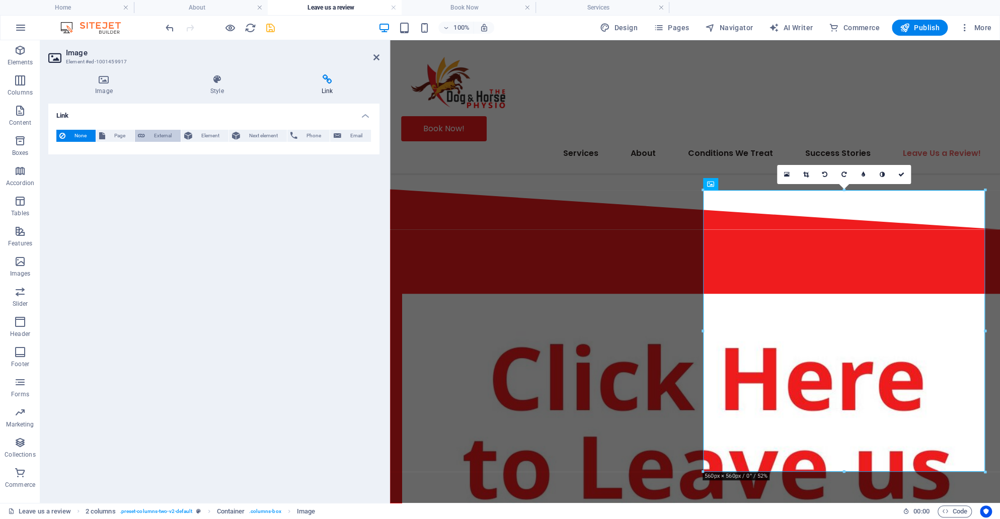
click at [172, 135] on span "External" at bounding box center [163, 136] width 30 height 12
select select "blank"
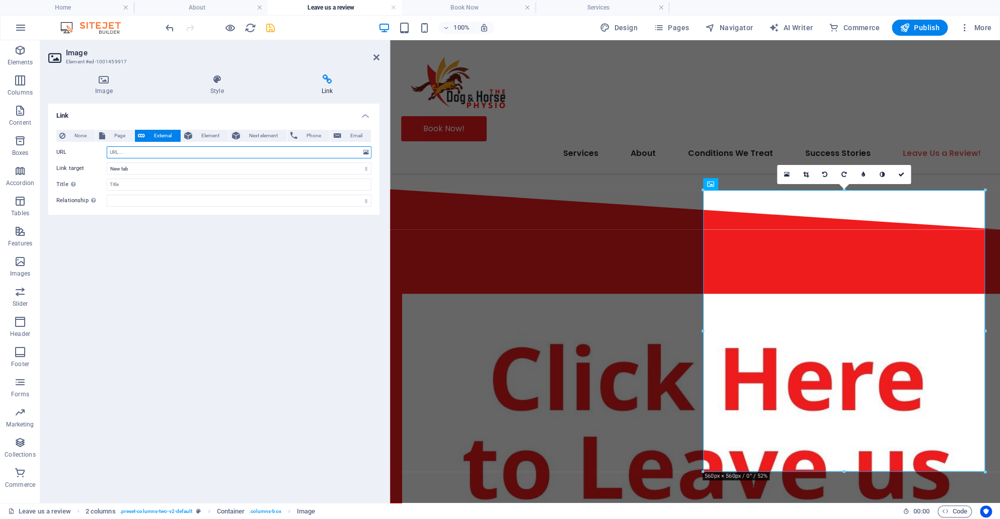
click at [162, 150] on input "URL" at bounding box center [239, 152] width 265 height 12
paste input "[URL][DOMAIN_NAME]"
type input "[URL][DOMAIN_NAME]"
click at [266, 30] on icon "save" at bounding box center [271, 28] width 12 height 12
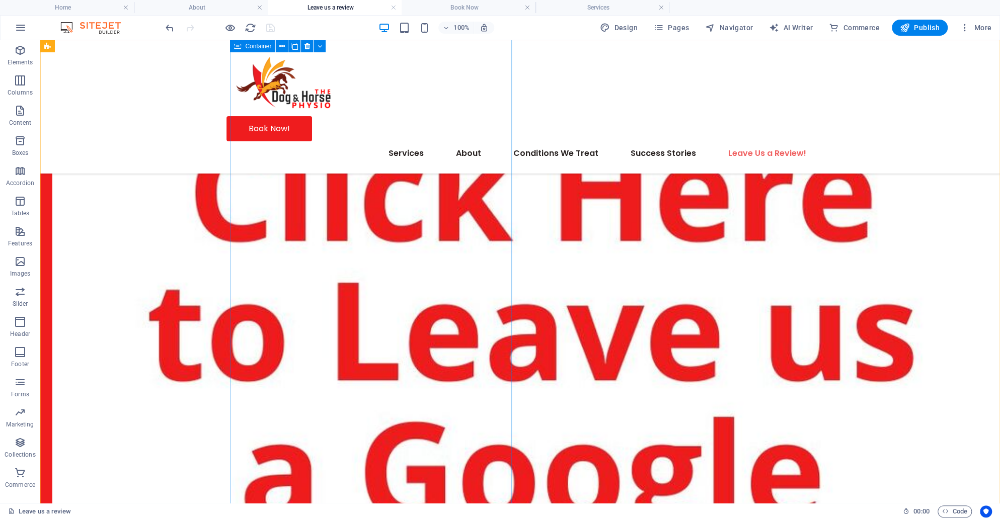
scroll to position [682, 0]
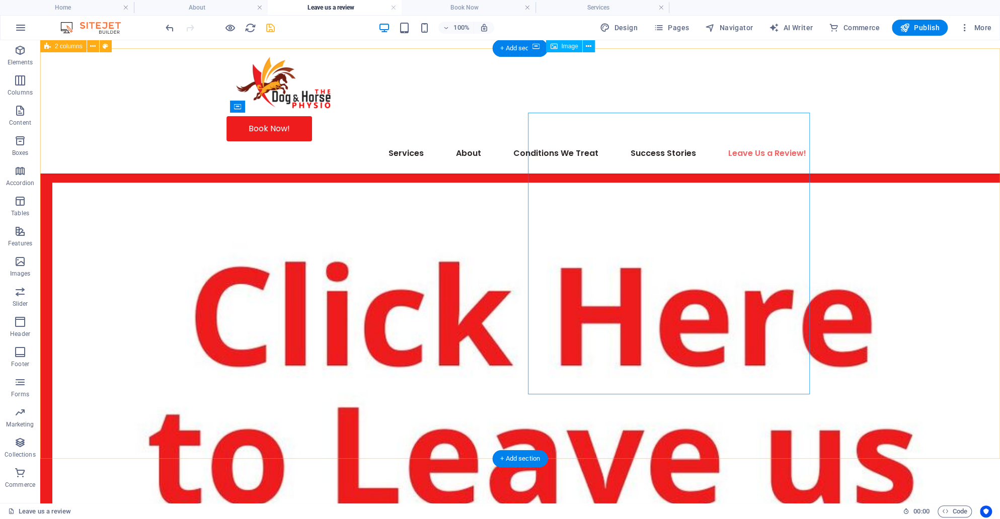
scroll to position [529, 0]
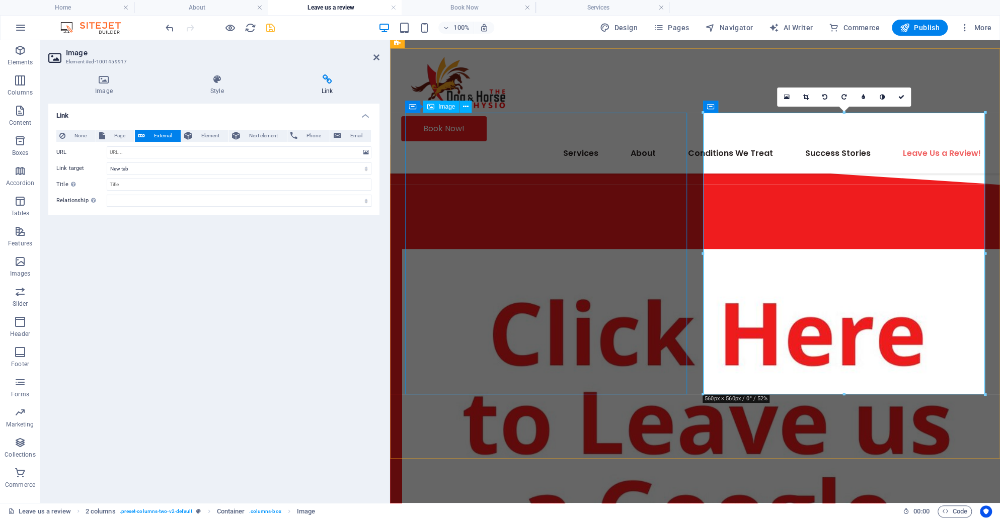
scroll to position [481, 0]
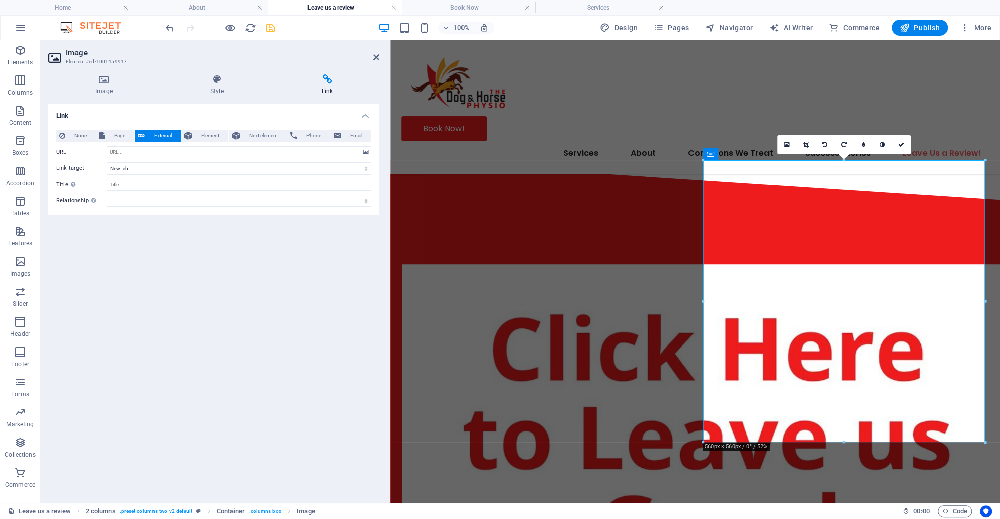
click at [321, 83] on icon at bounding box center [327, 79] width 105 height 10
click at [173, 150] on input "URL" at bounding box center [239, 152] width 265 height 12
paste input "[URL][DOMAIN_NAME]"
type input "[URL][DOMAIN_NAME]"
click at [900, 151] on link at bounding box center [901, 144] width 19 height 19
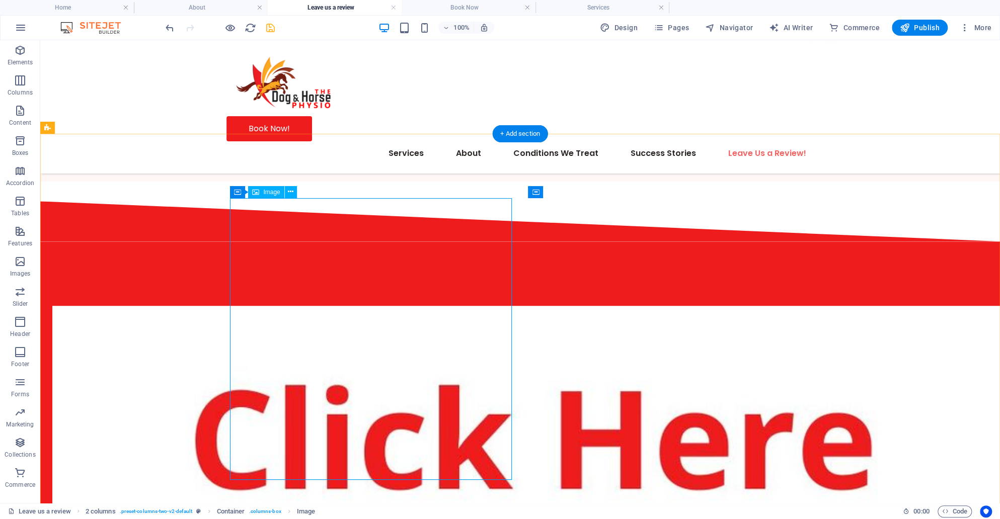
scroll to position [429, 0]
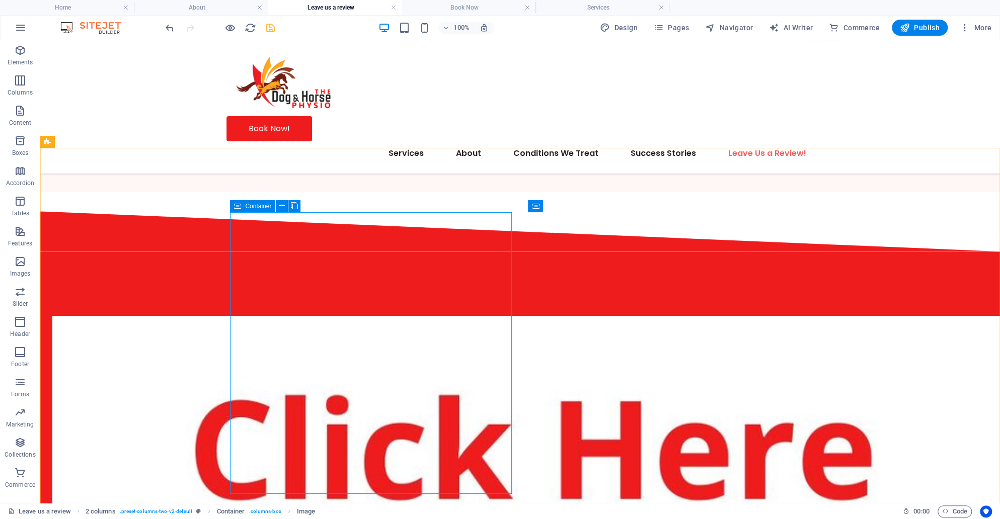
click at [241, 205] on icon at bounding box center [237, 206] width 7 height 12
click at [245, 211] on div "Container" at bounding box center [252, 206] width 45 height 12
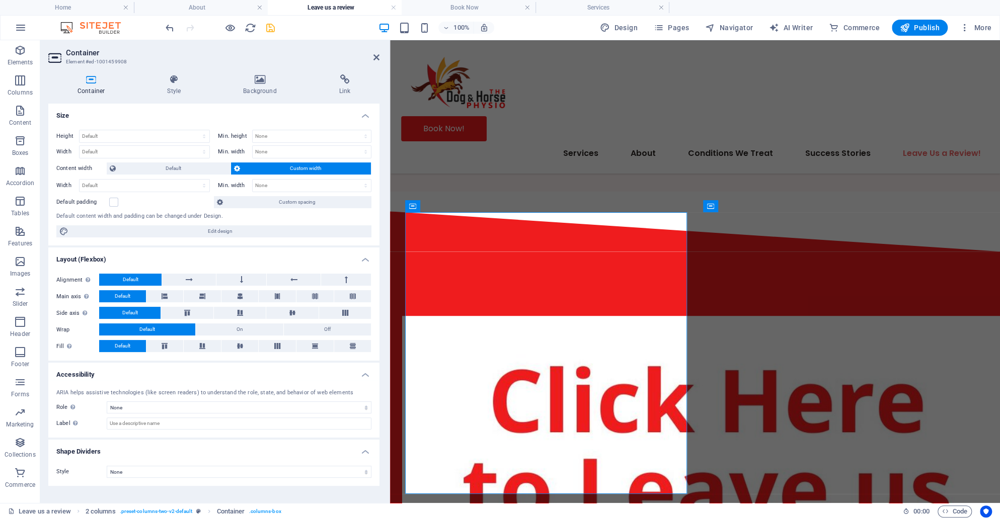
click at [349, 73] on div "Container Style Background Link Size Height Default px rem % vh vw Min. height …" at bounding box center [213, 284] width 347 height 437
click at [340, 87] on h4 "Link" at bounding box center [345, 84] width 70 height 21
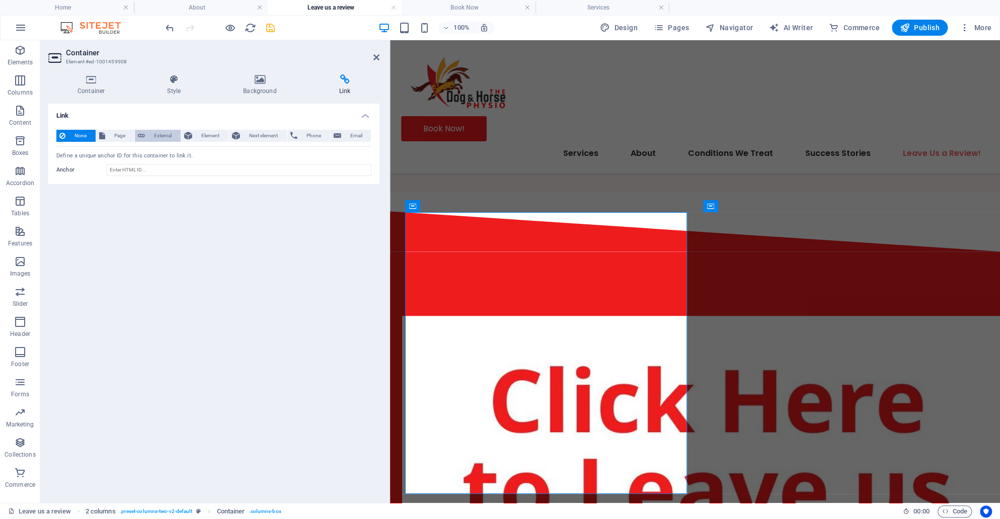
click at [161, 132] on span "External" at bounding box center [163, 136] width 30 height 12
select select "blank"
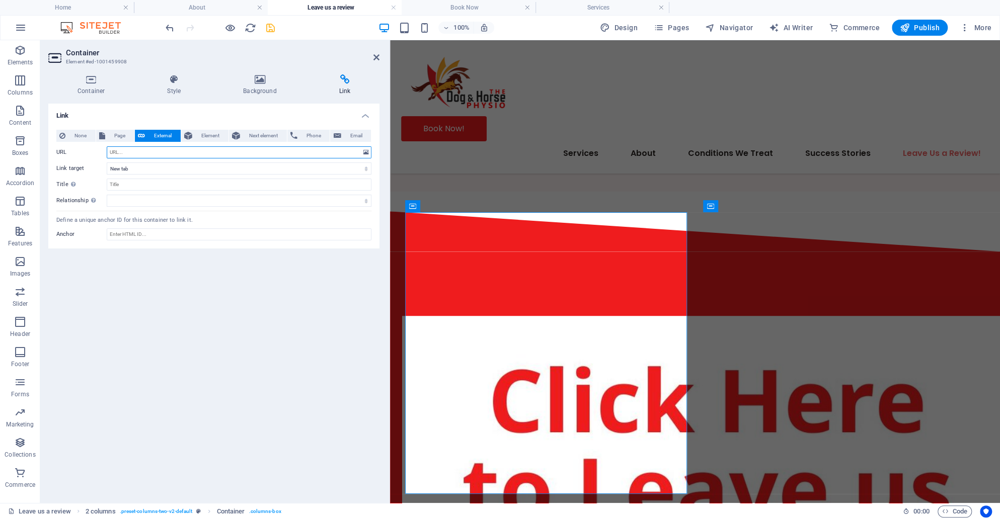
click at [155, 155] on input "URL" at bounding box center [239, 152] width 265 height 12
paste input "[URL][DOMAIN_NAME]"
type input "[URL][DOMAIN_NAME]"
click at [265, 29] on icon "save" at bounding box center [271, 28] width 12 height 12
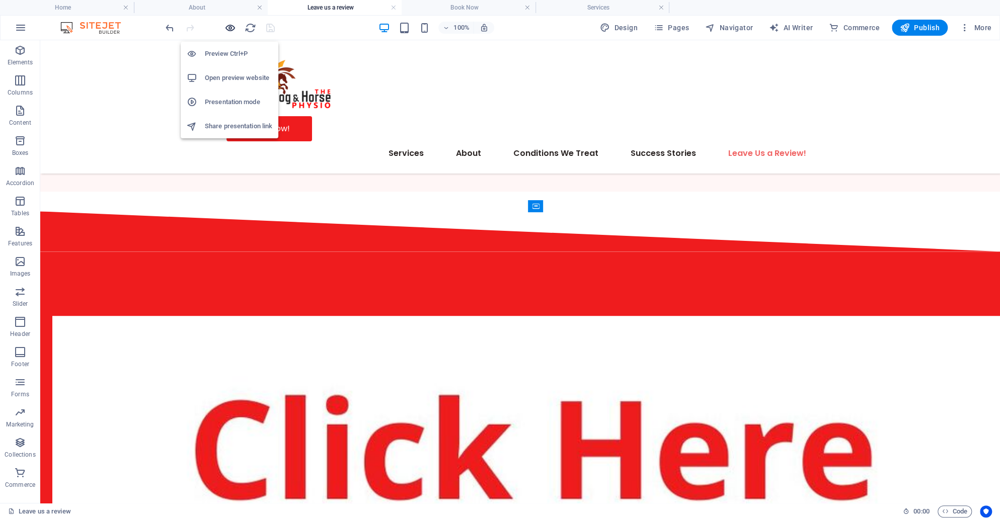
click at [231, 27] on icon "button" at bounding box center [230, 28] width 12 height 12
